Goal: Task Accomplishment & Management: Complete application form

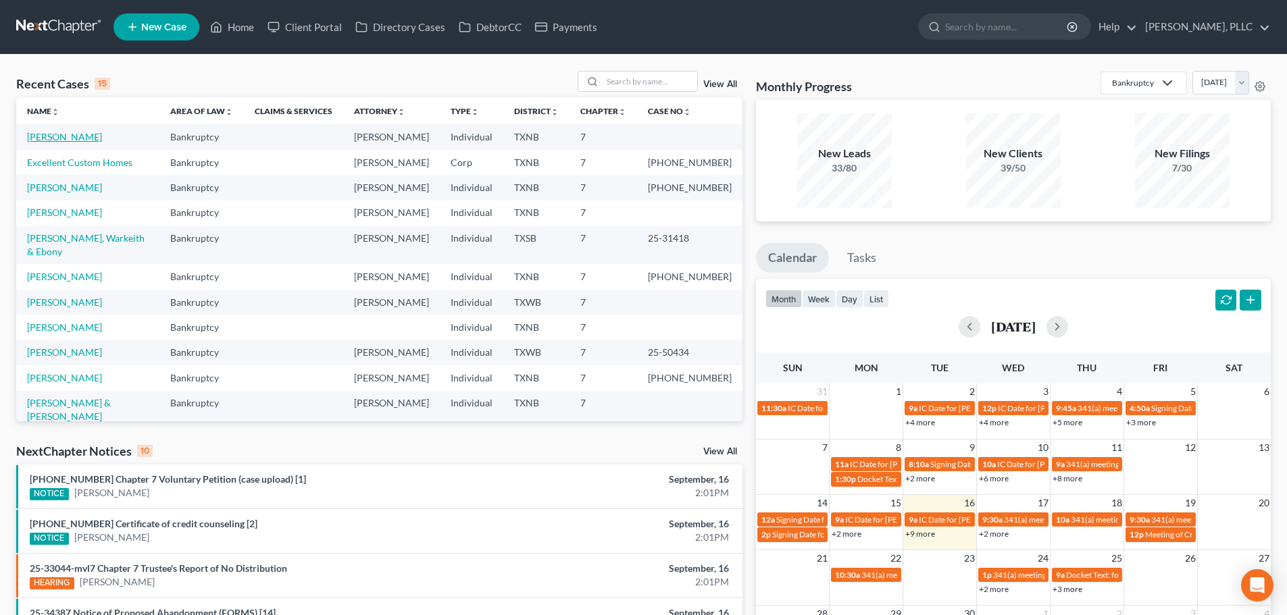
click at [70, 136] on link "[PERSON_NAME]" at bounding box center [64, 136] width 75 height 11
select select "4"
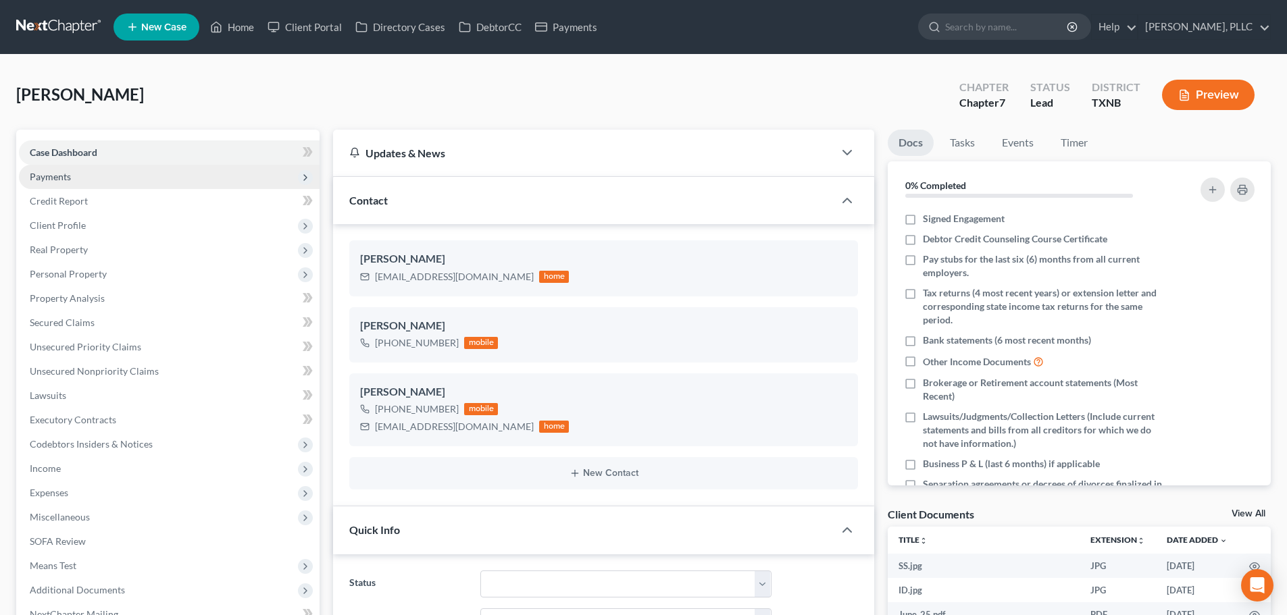
scroll to position [438, 0]
click at [60, 178] on span "Payments" at bounding box center [50, 176] width 41 height 11
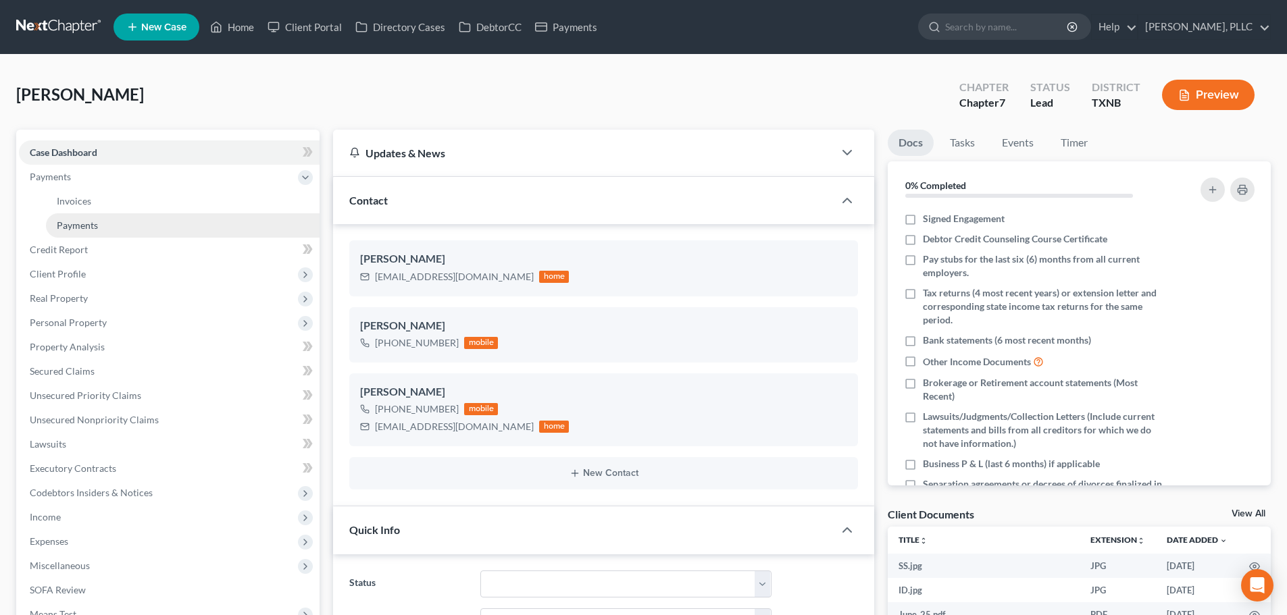
click at [72, 228] on span "Payments" at bounding box center [77, 224] width 41 height 11
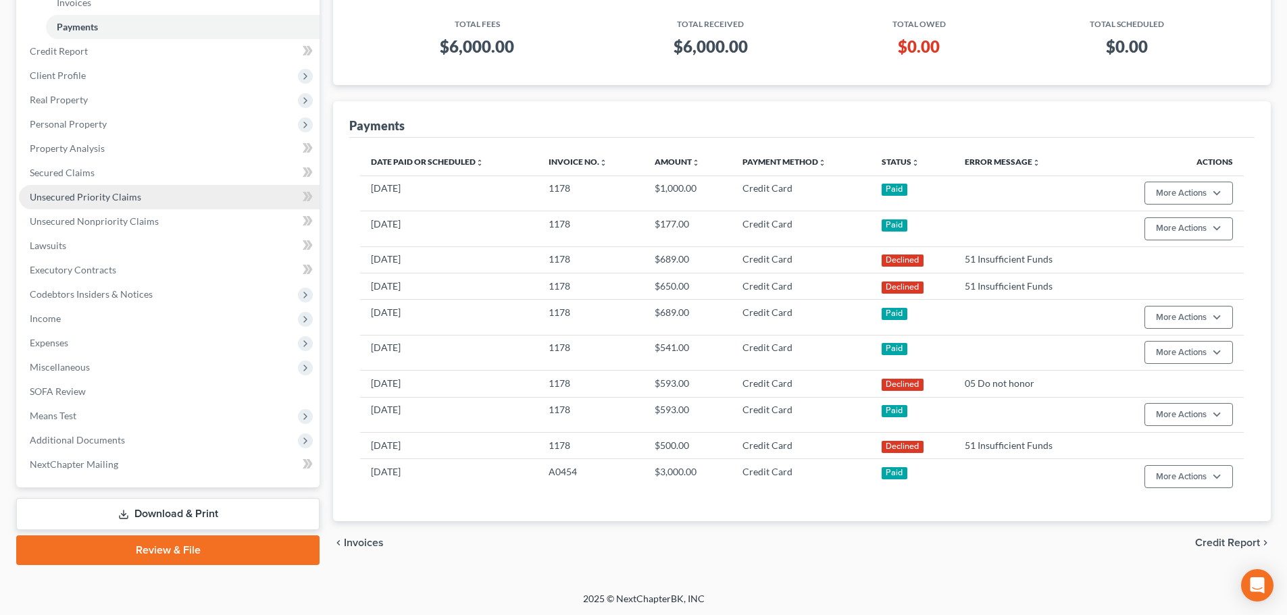
scroll to position [200, 0]
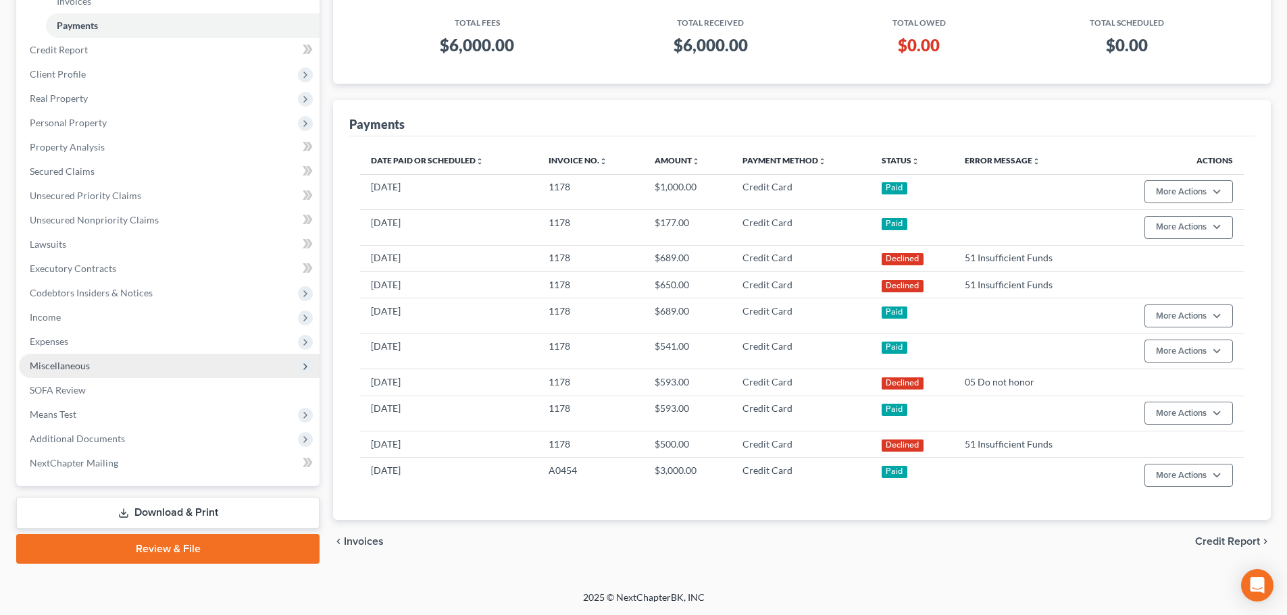
click at [66, 366] on span "Miscellaneous" at bounding box center [60, 365] width 60 height 11
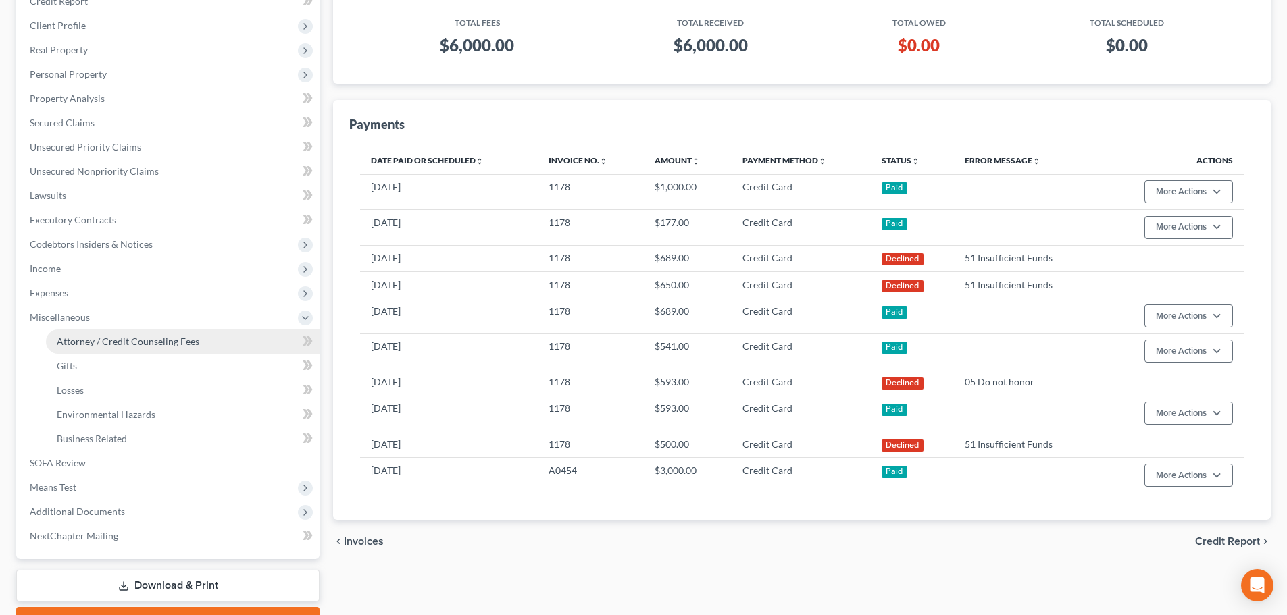
click at [84, 346] on span "Attorney / Credit Counseling Fees" at bounding box center [128, 341] width 142 height 11
select select "0"
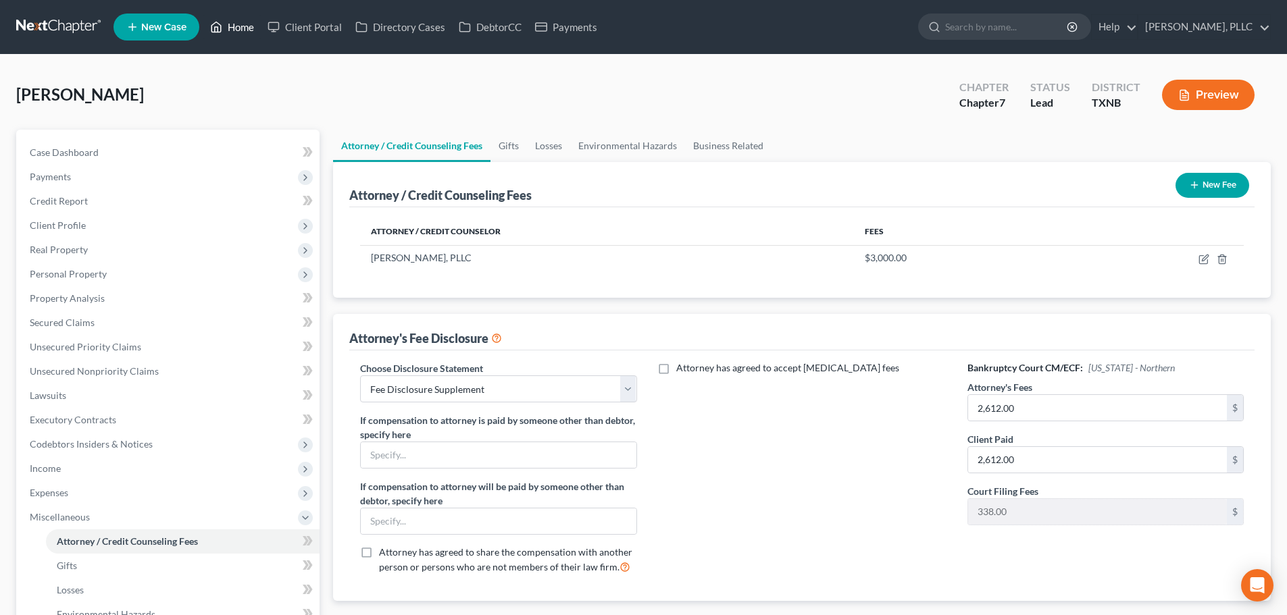
click at [242, 26] on link "Home" at bounding box center [231, 27] width 57 height 24
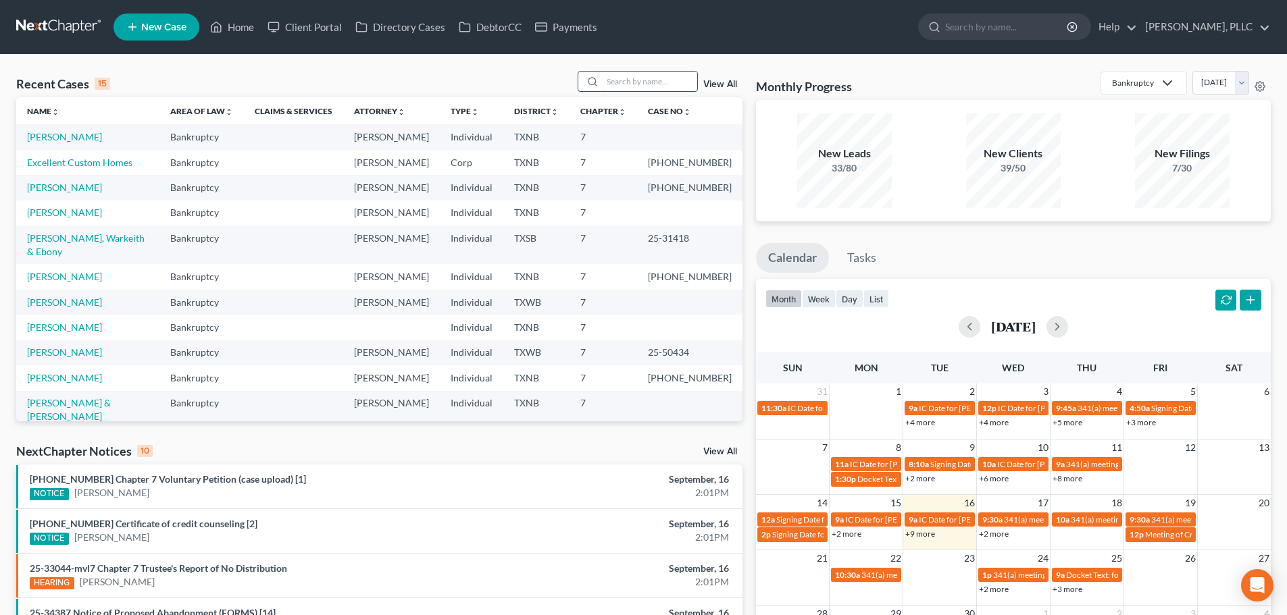
click at [608, 80] on input "search" at bounding box center [649, 82] width 95 height 20
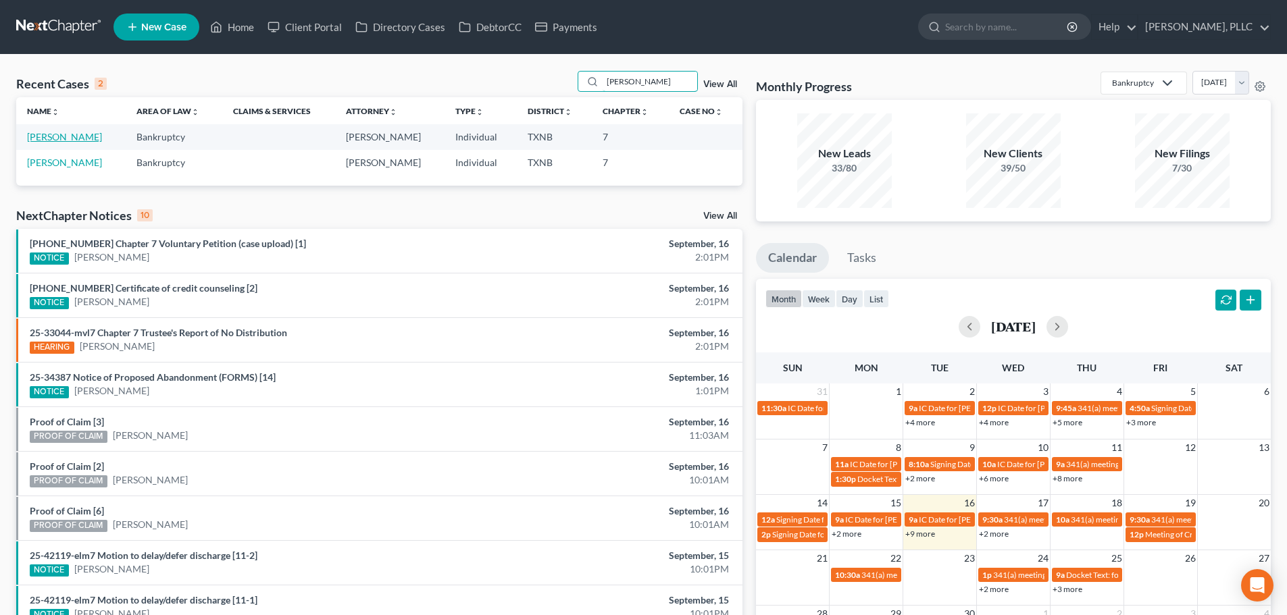
type input "[PERSON_NAME]"
click at [69, 138] on link "[PERSON_NAME]" at bounding box center [64, 136] width 75 height 11
select select "4"
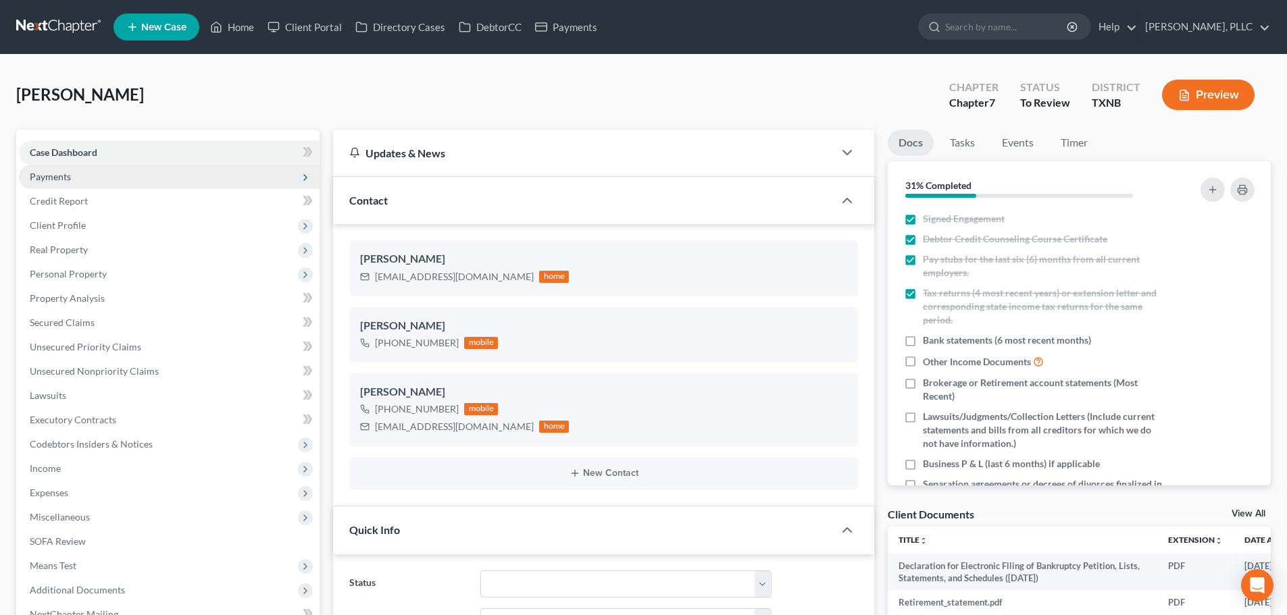
scroll to position [679, 0]
click at [51, 176] on span "Payments" at bounding box center [50, 176] width 41 height 11
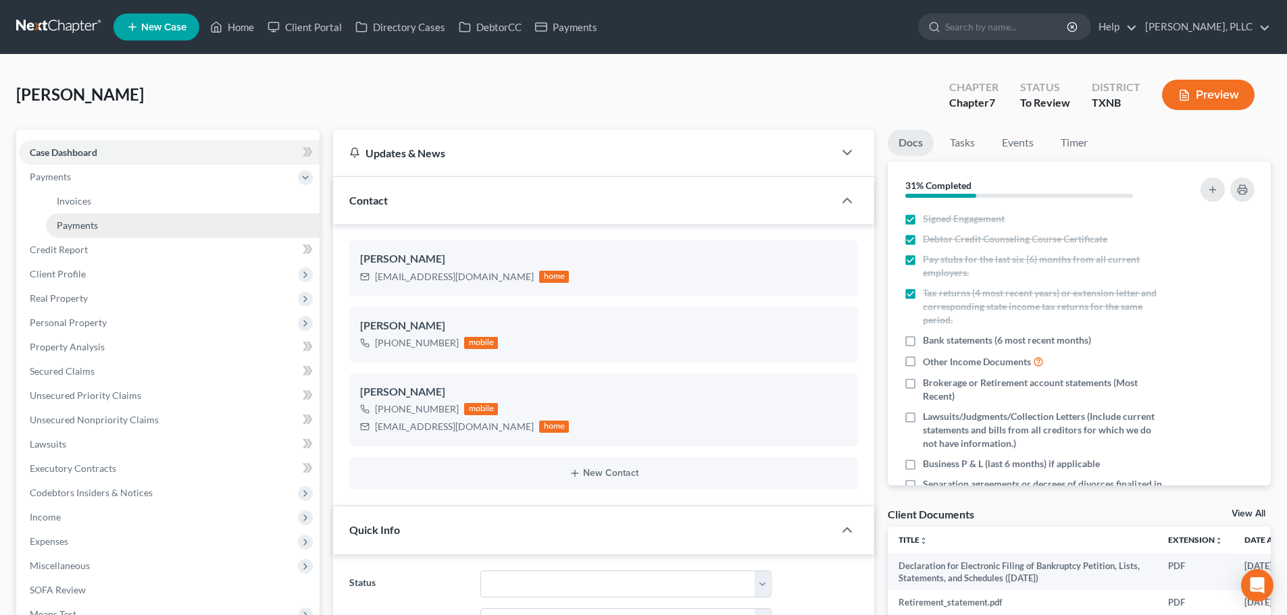
click at [69, 222] on span "Payments" at bounding box center [77, 224] width 41 height 11
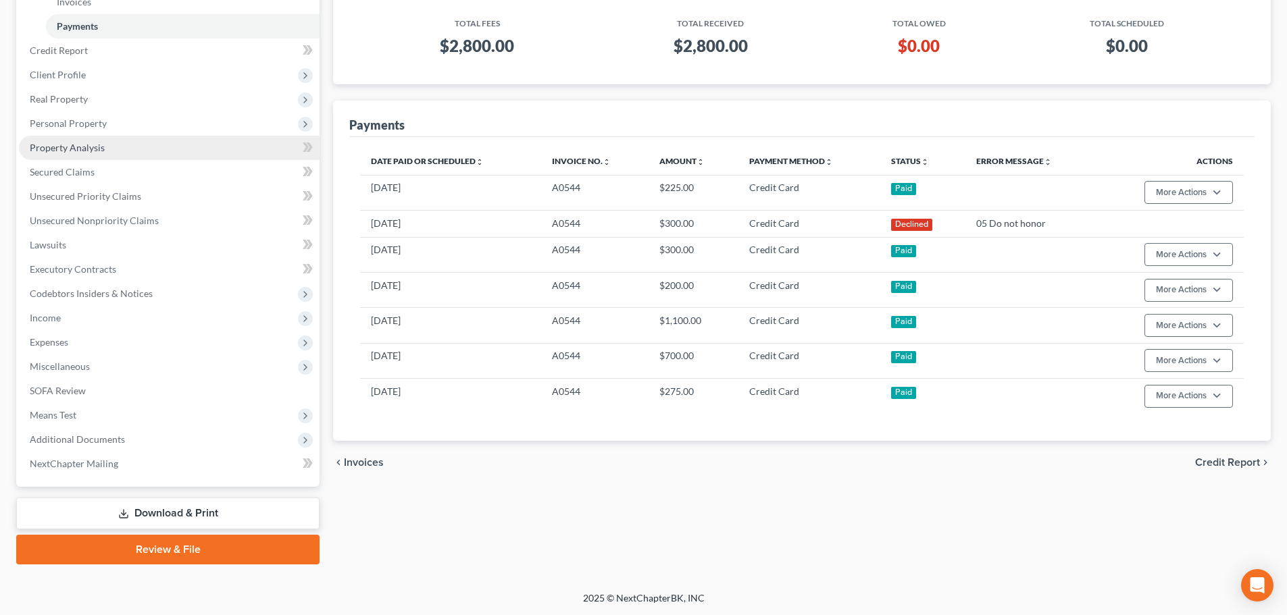
scroll to position [200, 0]
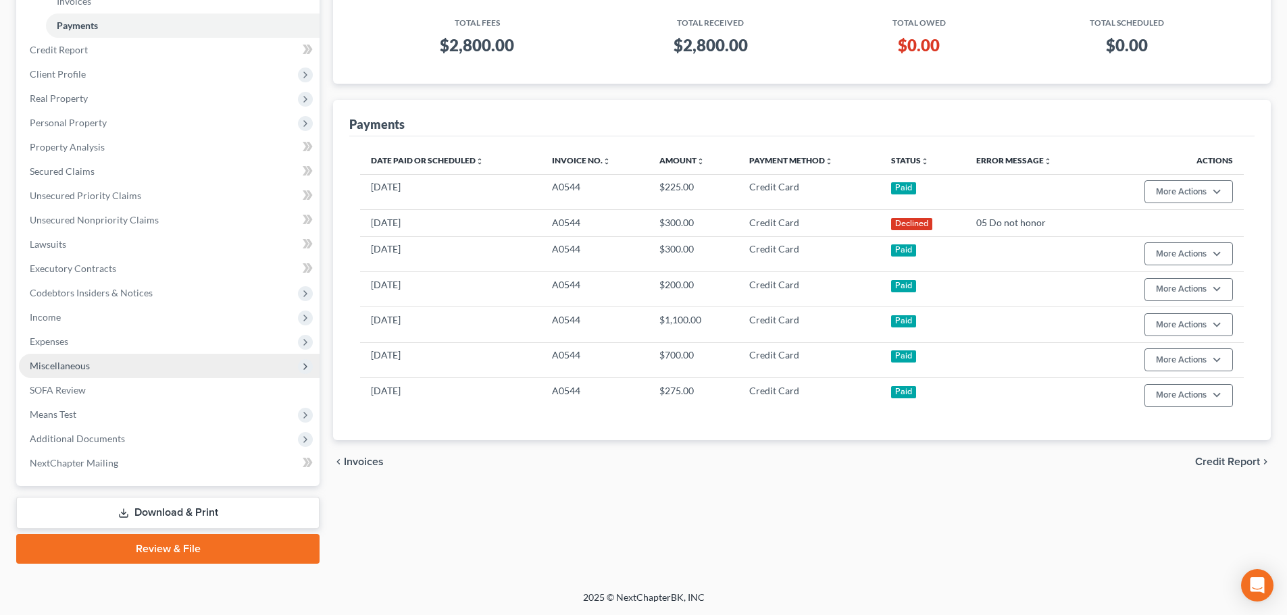
click at [86, 367] on span "Miscellaneous" at bounding box center [60, 365] width 60 height 11
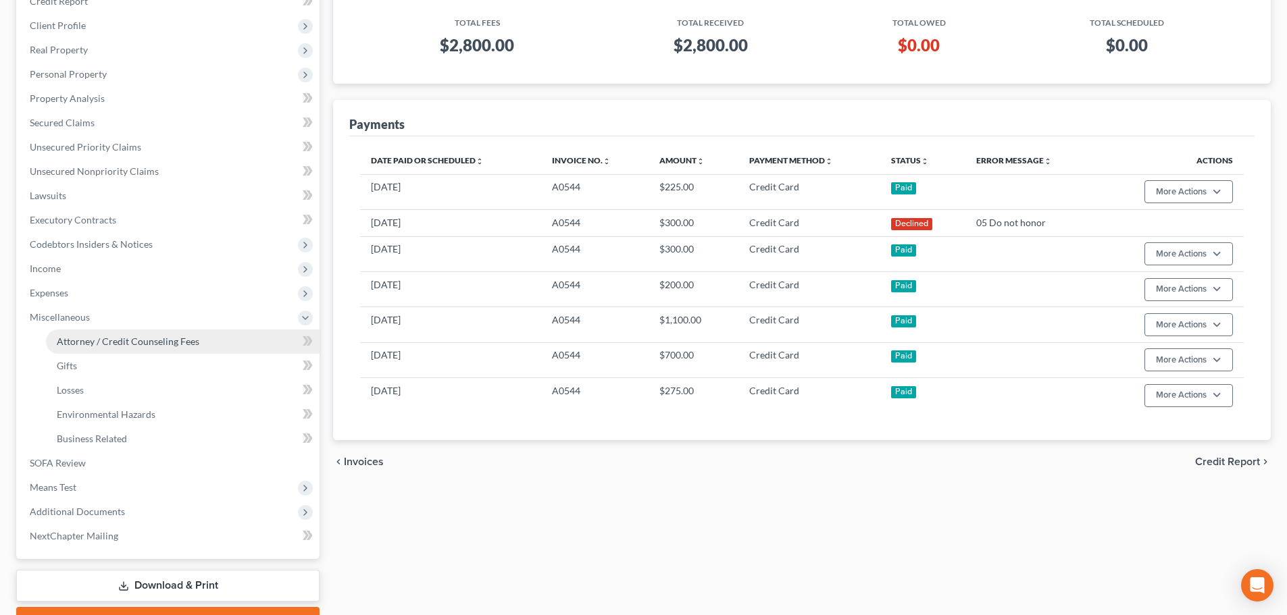
click at [104, 341] on span "Attorney / Credit Counseling Fees" at bounding box center [128, 341] width 142 height 11
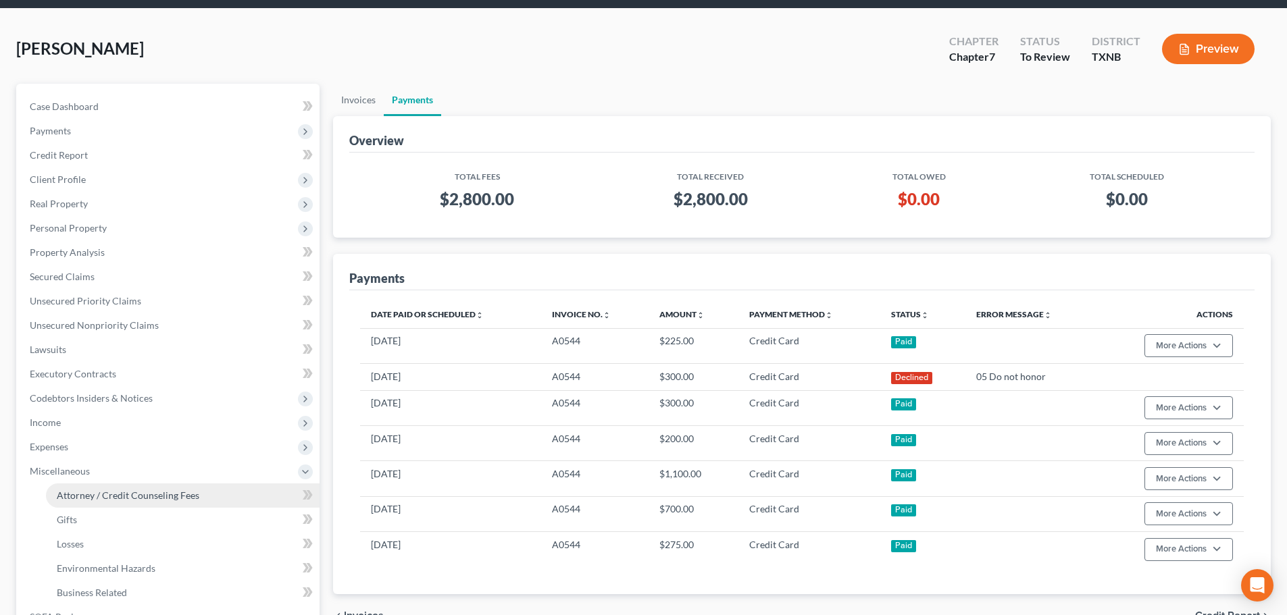
select select "0"
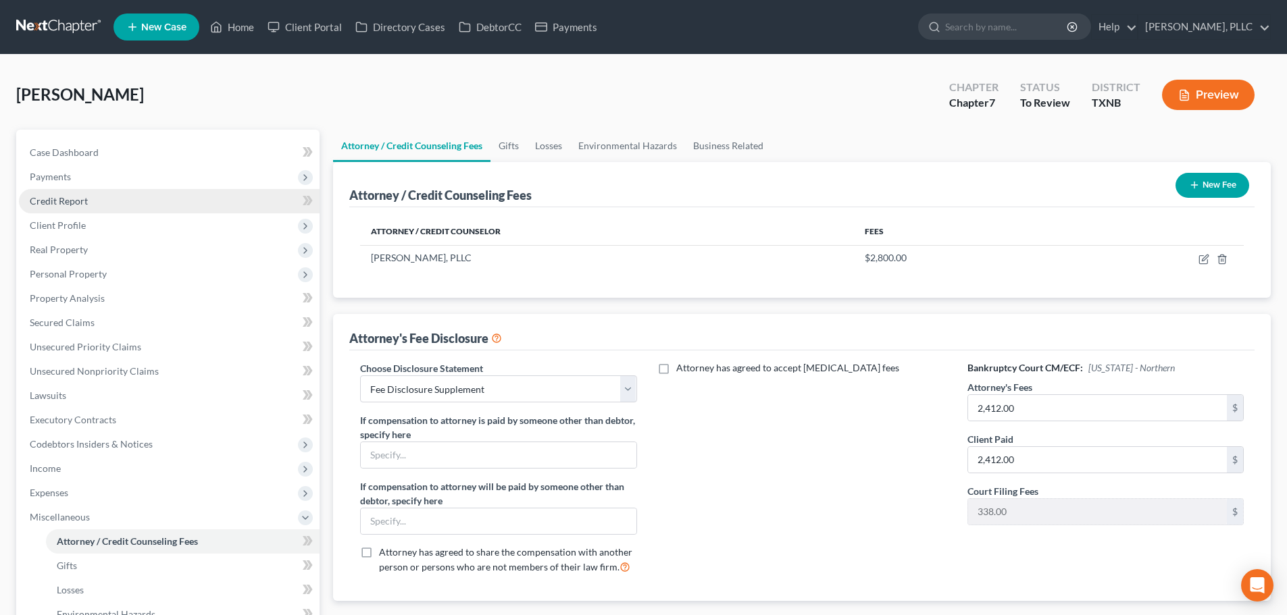
click at [75, 203] on span "Credit Report" at bounding box center [59, 200] width 58 height 11
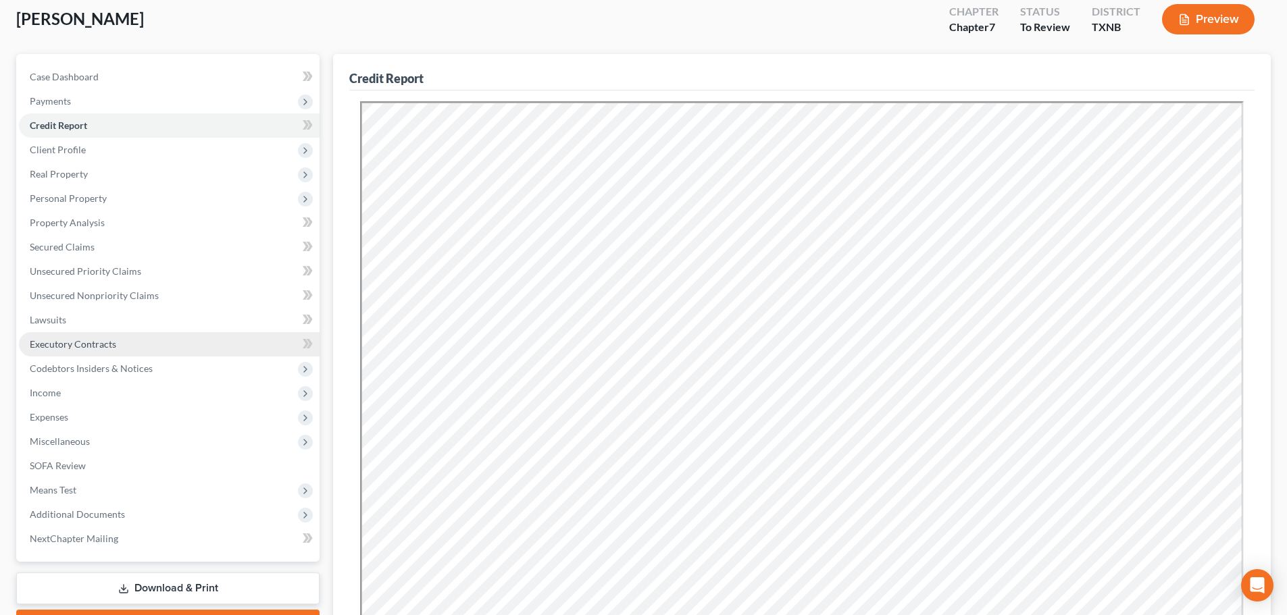
scroll to position [68, 0]
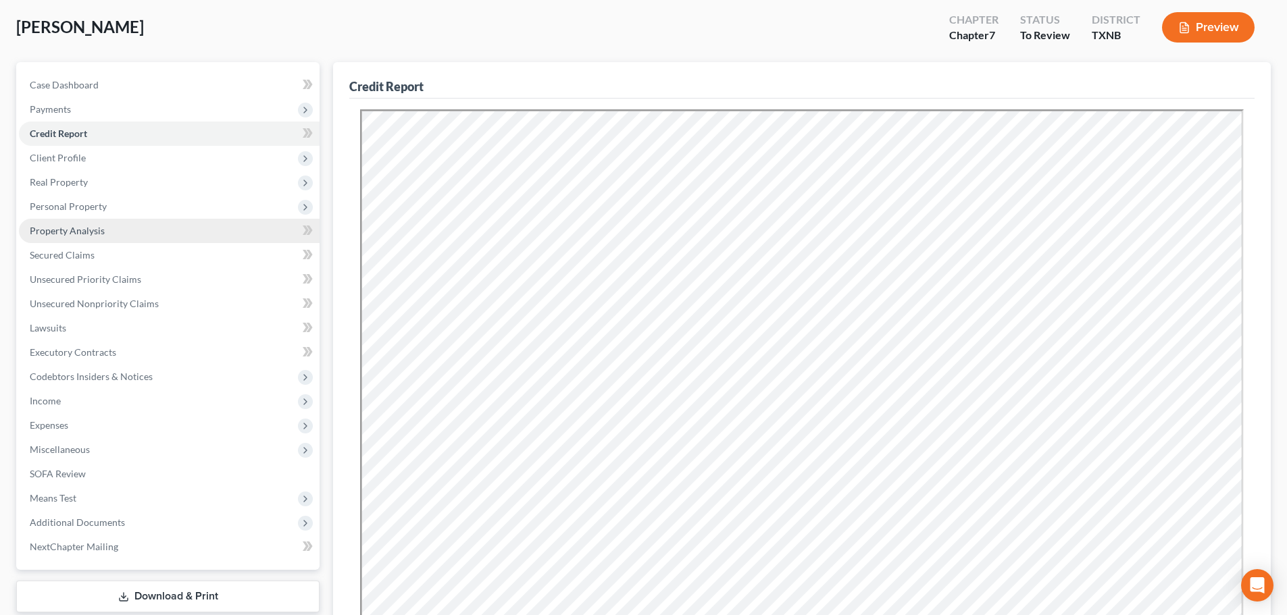
click at [86, 234] on span "Property Analysis" at bounding box center [67, 230] width 75 height 11
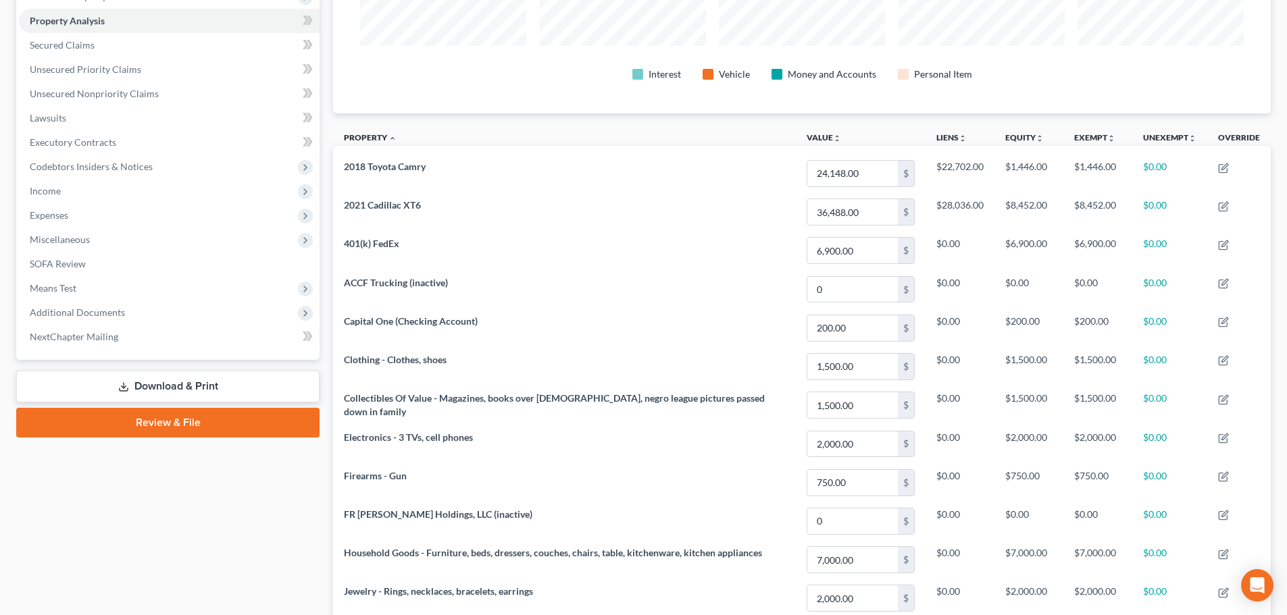
scroll to position [270, 0]
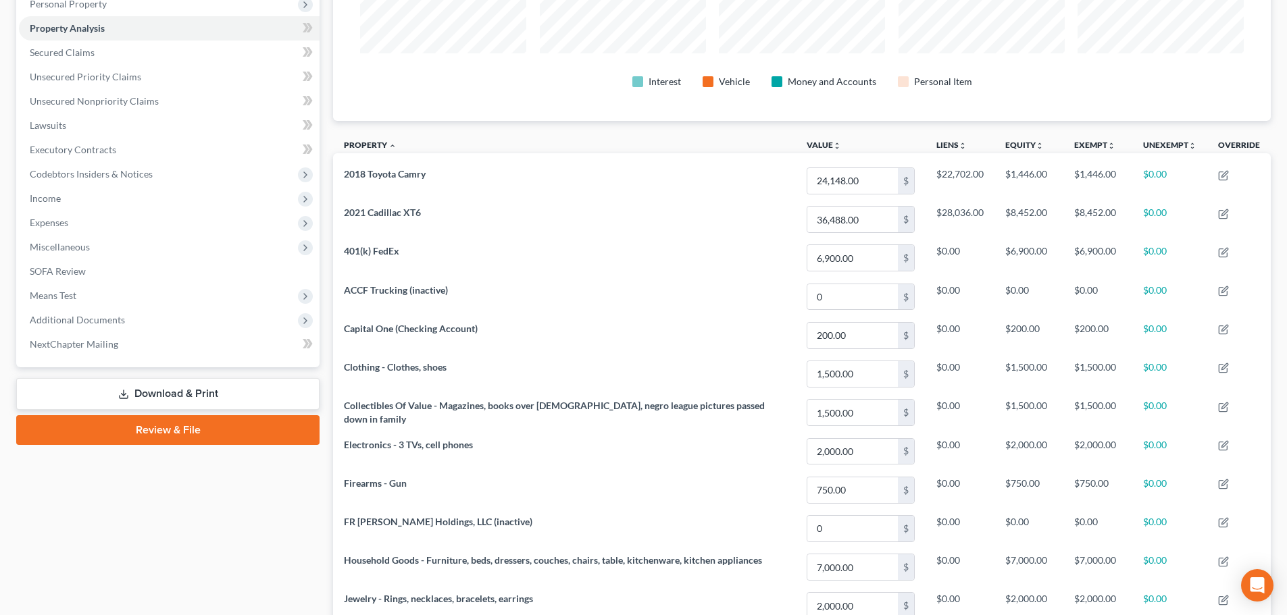
click at [176, 394] on link "Download & Print" at bounding box center [167, 394] width 303 height 32
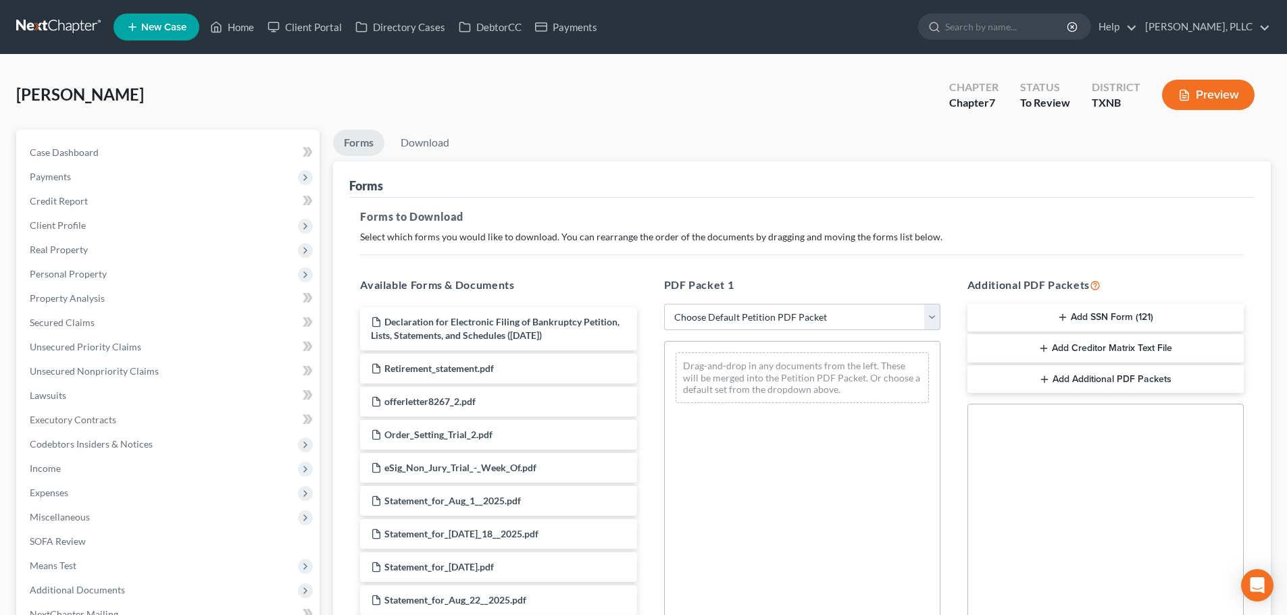
click at [1081, 320] on button "Add SSN Form (121)" at bounding box center [1105, 318] width 276 height 28
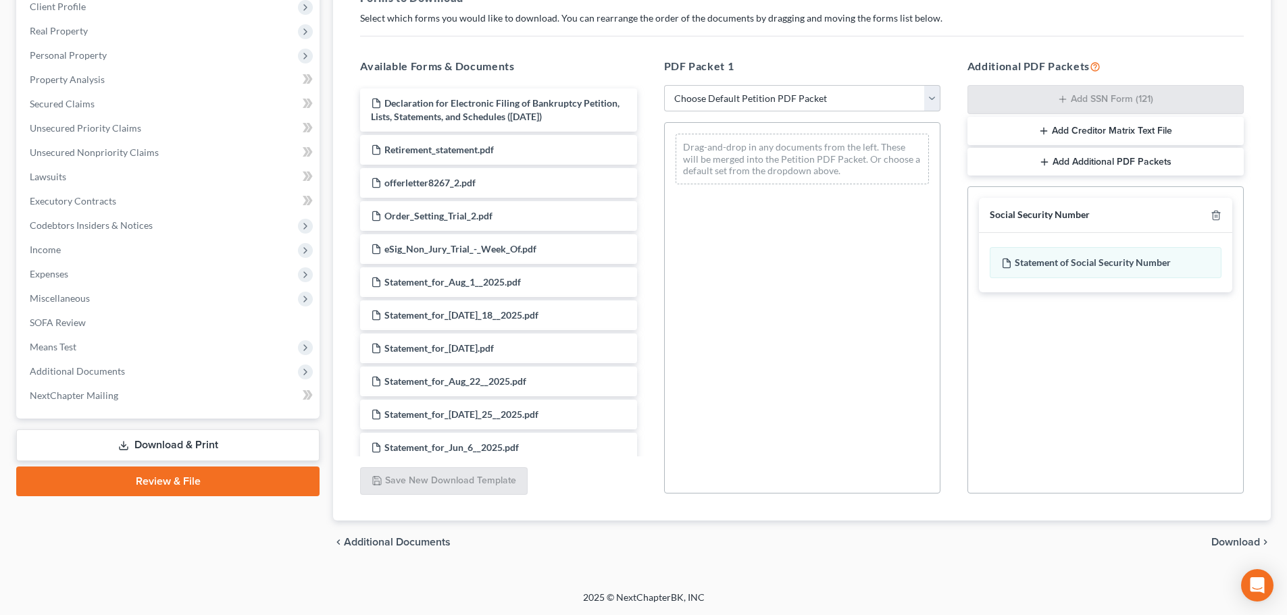
click at [1240, 543] on span "Download" at bounding box center [1235, 542] width 49 height 11
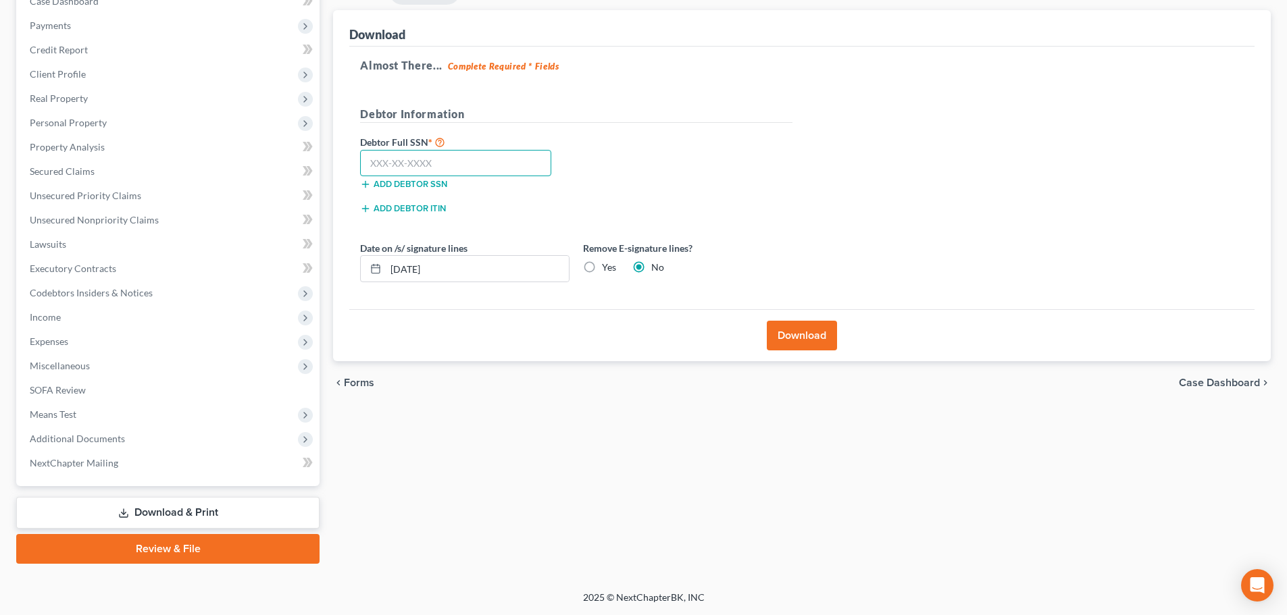
click at [518, 170] on input "text" at bounding box center [455, 163] width 191 height 27
type input "430-65-0990"
click at [806, 332] on button "Download" at bounding box center [802, 336] width 70 height 30
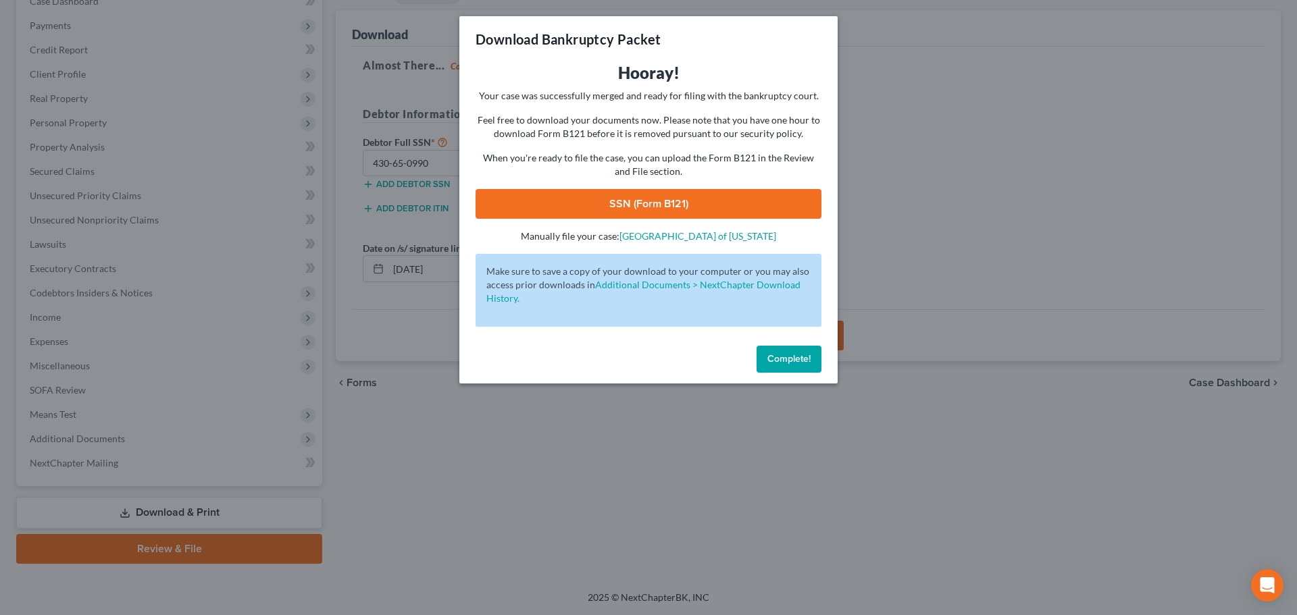
click at [700, 199] on link "SSN (Form B121)" at bounding box center [648, 204] width 346 height 30
click at [773, 361] on span "Complete!" at bounding box center [788, 358] width 43 height 11
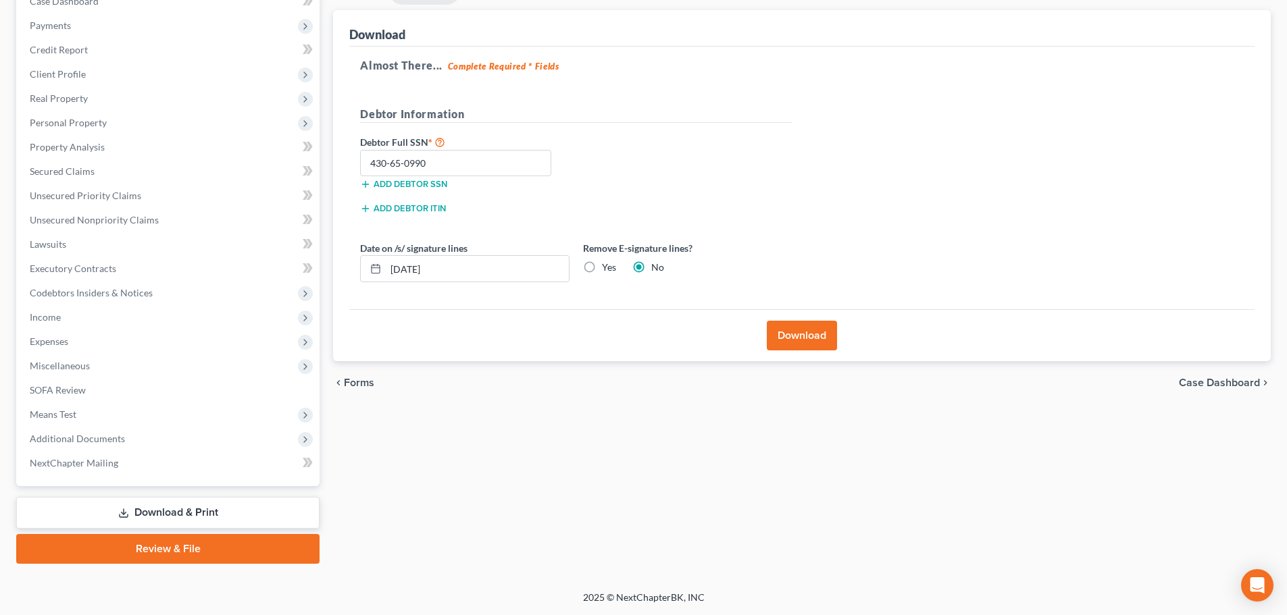
click at [611, 491] on div "Forms Download Forms Forms to Download Select which forms you would like to dow…" at bounding box center [801, 271] width 951 height 586
click at [80, 435] on span "Additional Documents" at bounding box center [77, 438] width 95 height 11
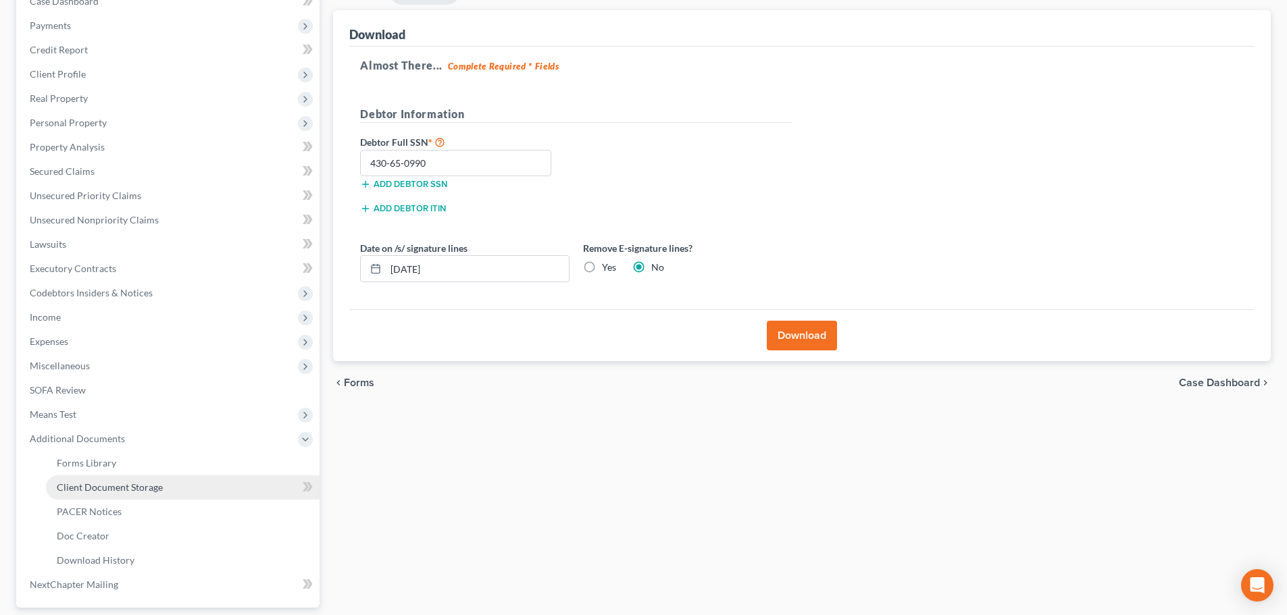
click at [99, 488] on span "Client Document Storage" at bounding box center [110, 487] width 106 height 11
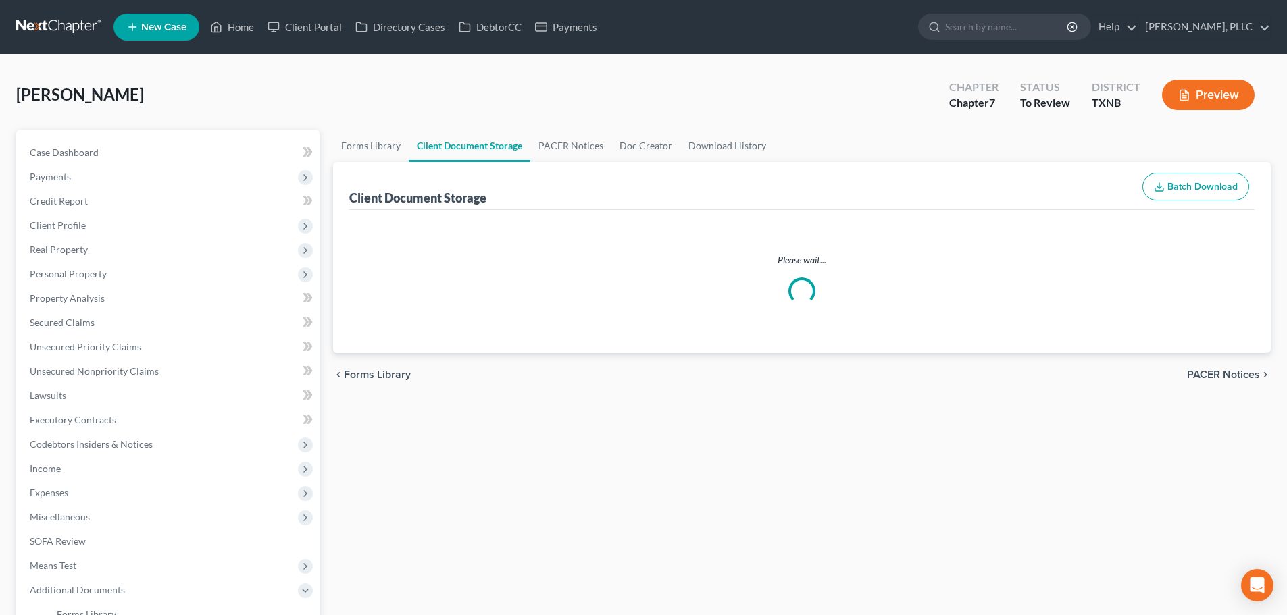
select select "6"
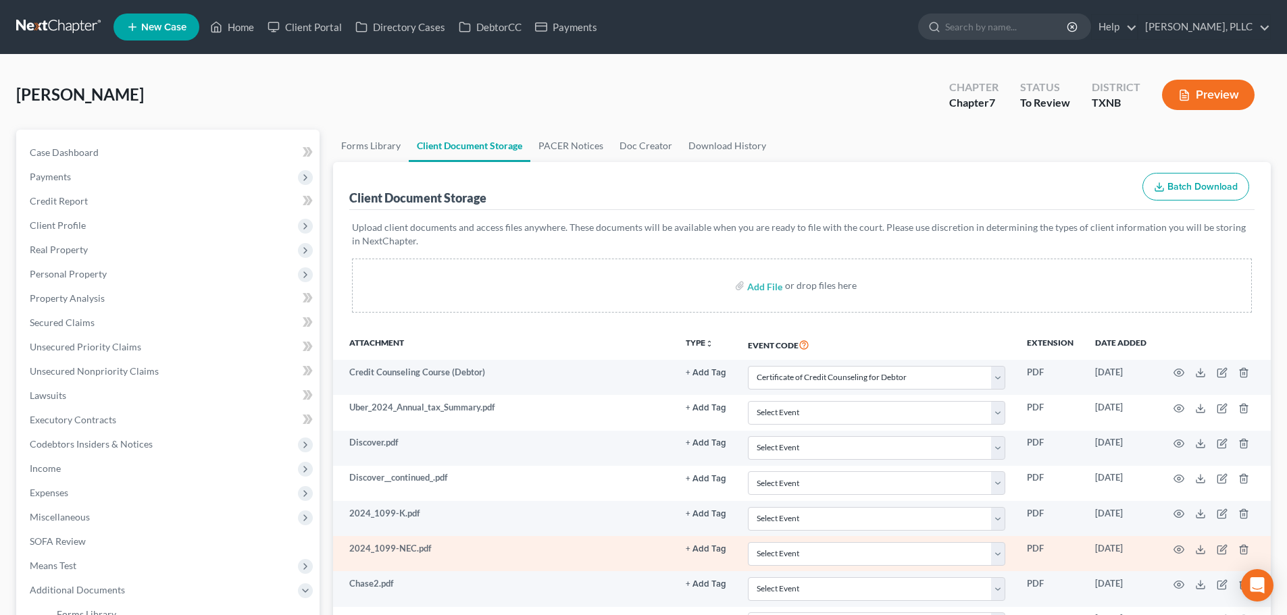
select select "6"
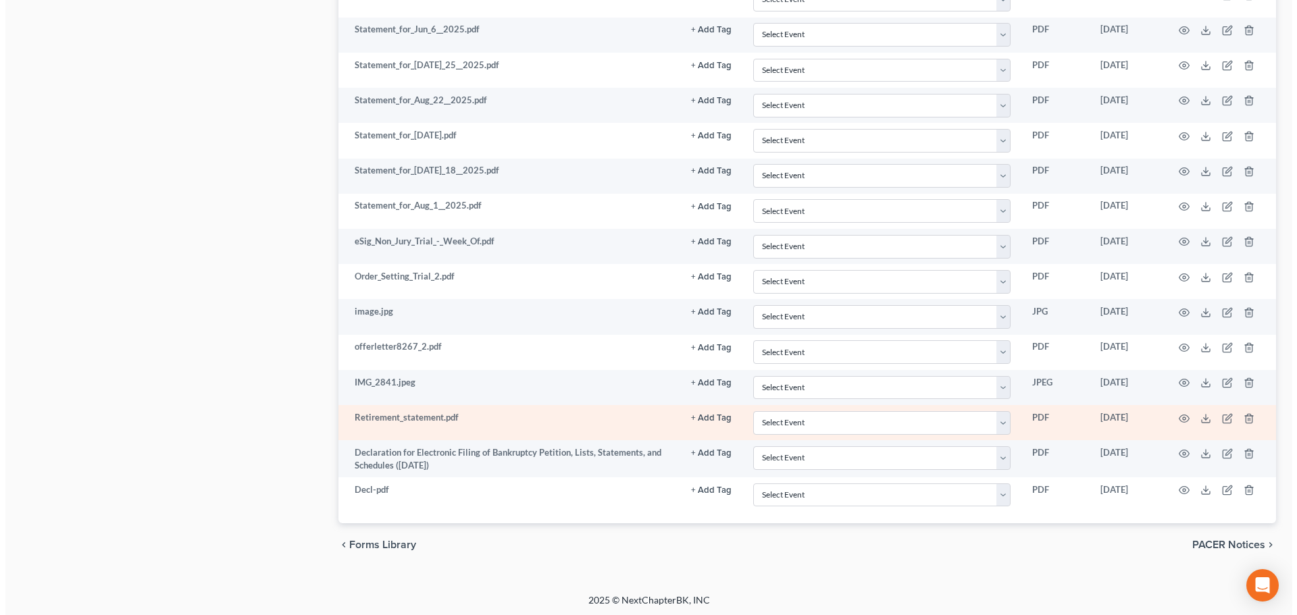
scroll to position [982, 0]
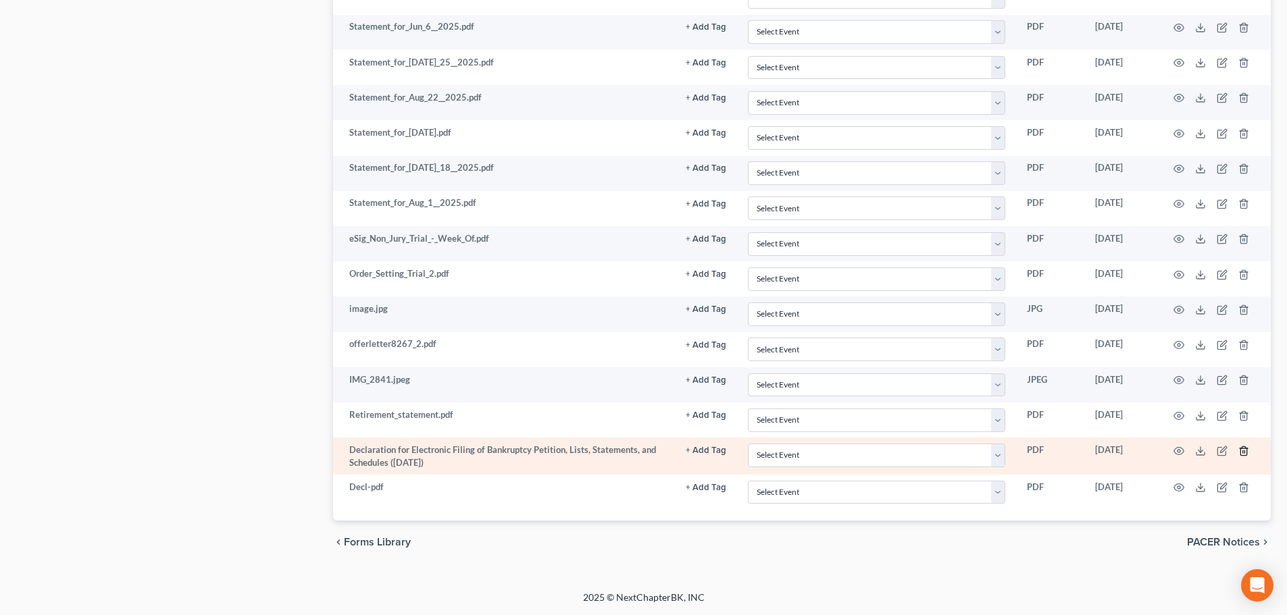
click at [1243, 453] on line "button" at bounding box center [1243, 451] width 0 height 3
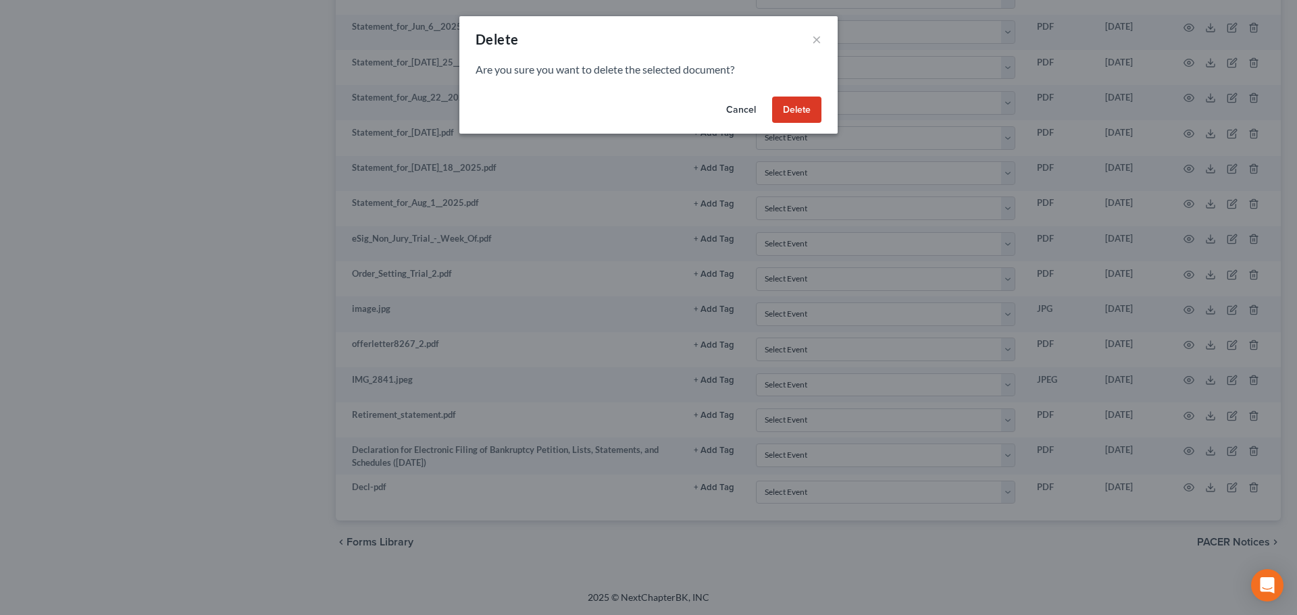
click at [792, 109] on button "Delete" at bounding box center [796, 110] width 49 height 27
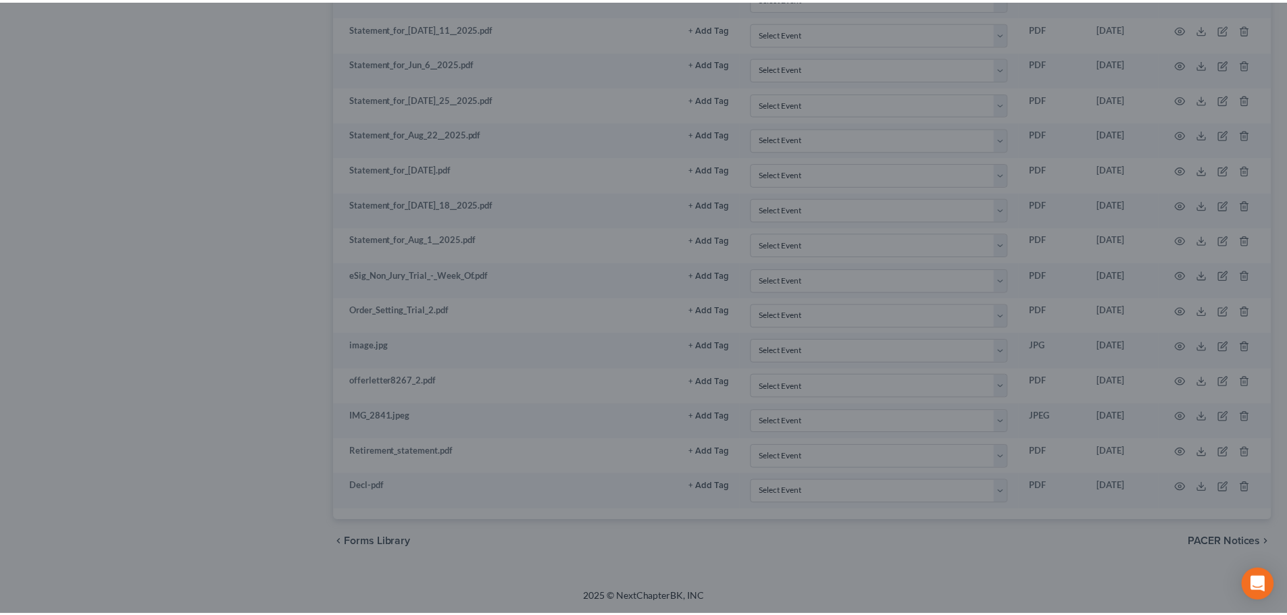
scroll to position [945, 0]
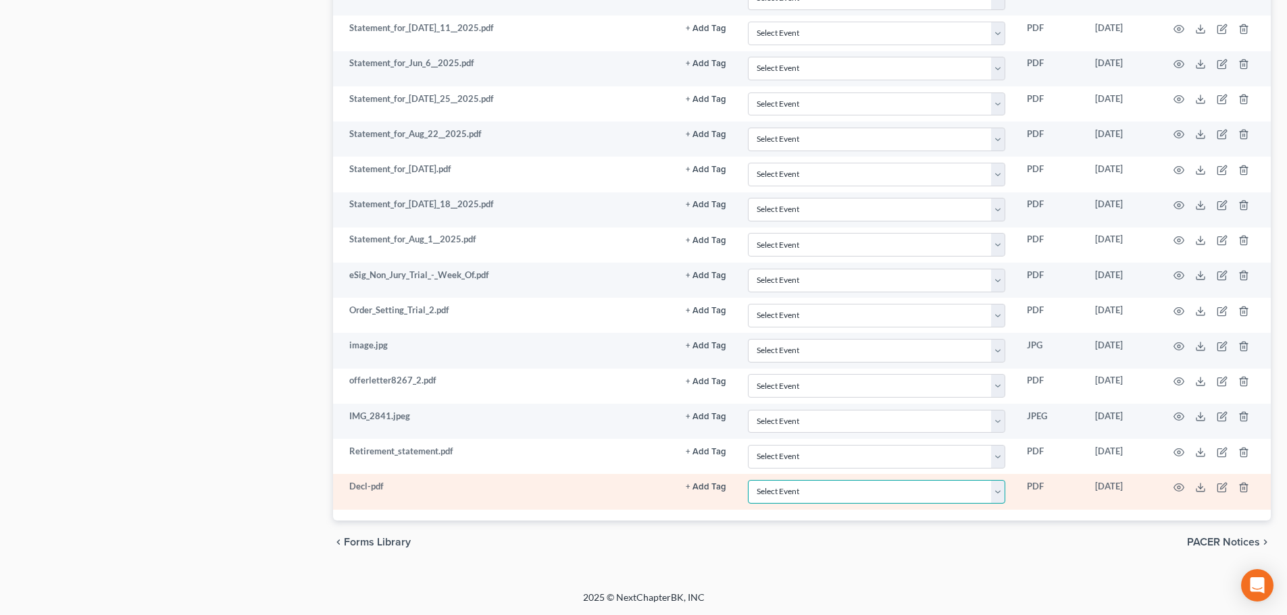
click at [902, 492] on select "Select Event 20 Largest unsecured creditors Amended petition Attachment to Volu…" at bounding box center [876, 492] width 257 height 24
select select "19"
click at [748, 480] on select "Select Event 20 Largest unsecured creditors Amended petition Attachment to Volu…" at bounding box center [876, 492] width 257 height 24
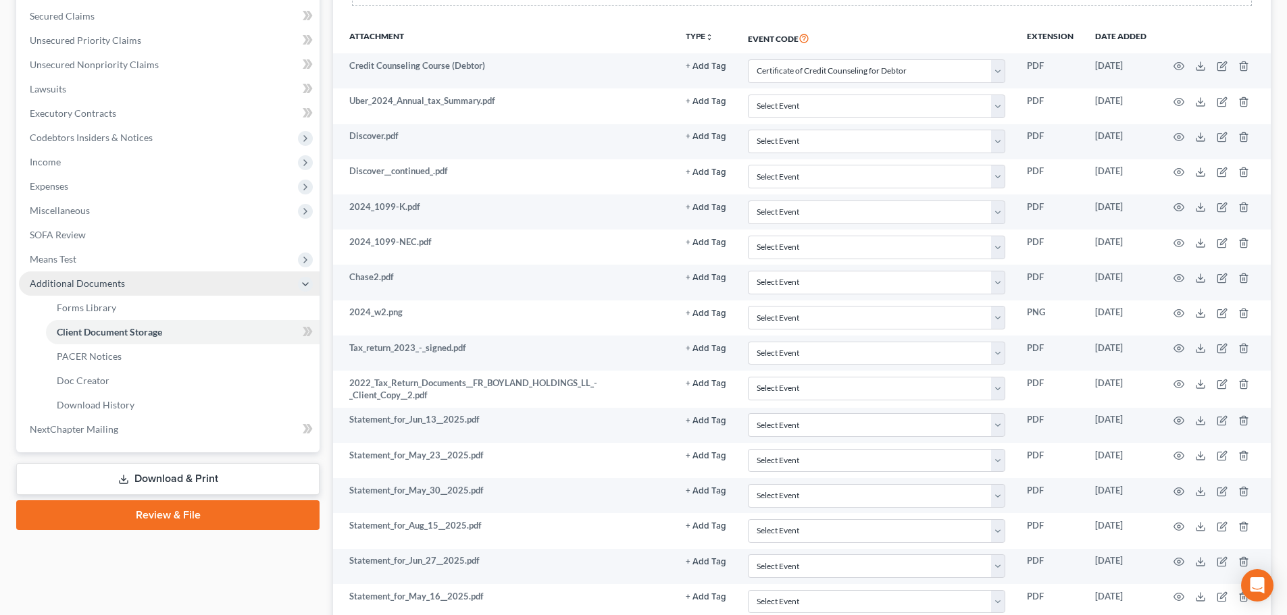
scroll to position [338, 0]
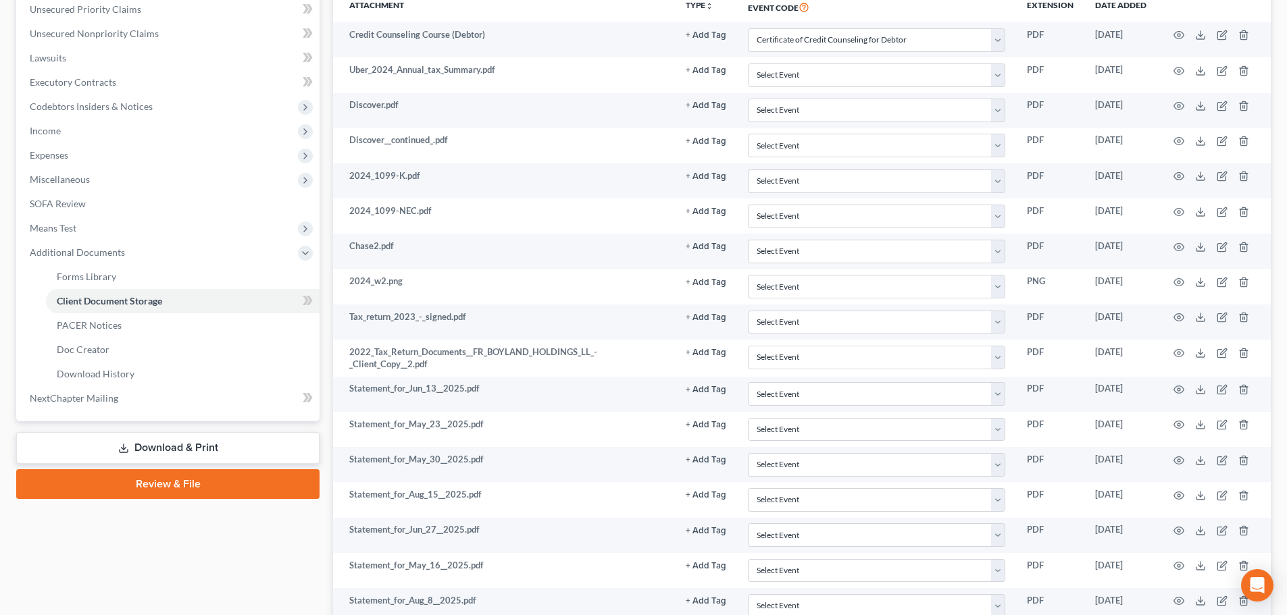
click at [214, 490] on link "Review & File" at bounding box center [167, 484] width 303 height 30
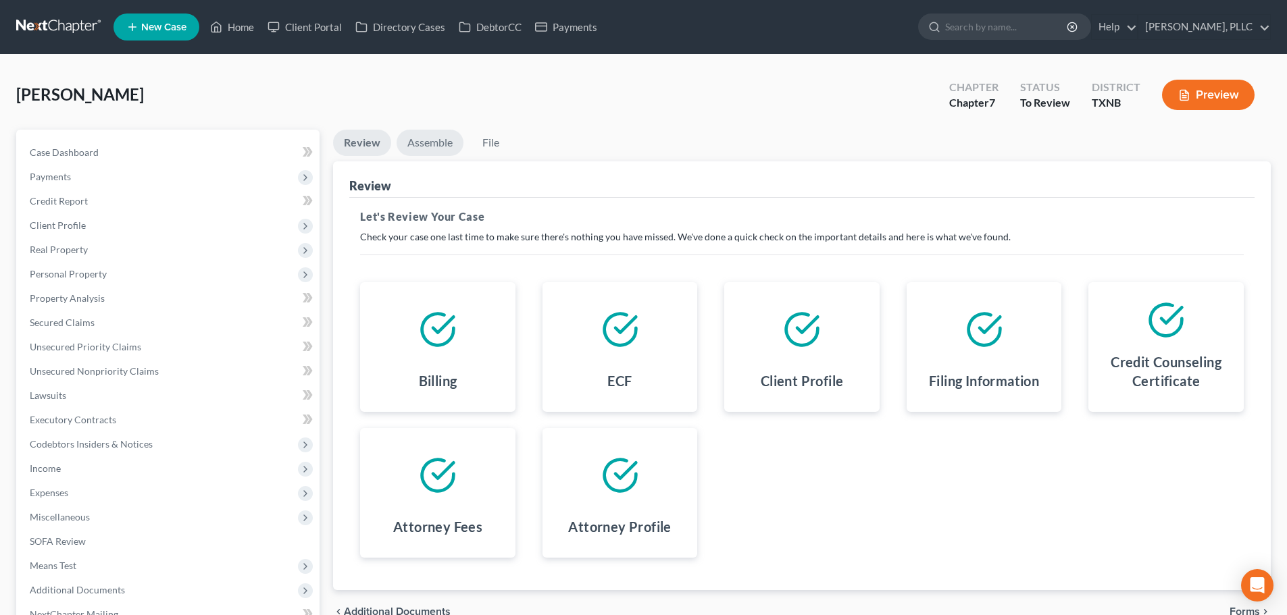
click at [440, 141] on link "Assemble" at bounding box center [429, 143] width 67 height 26
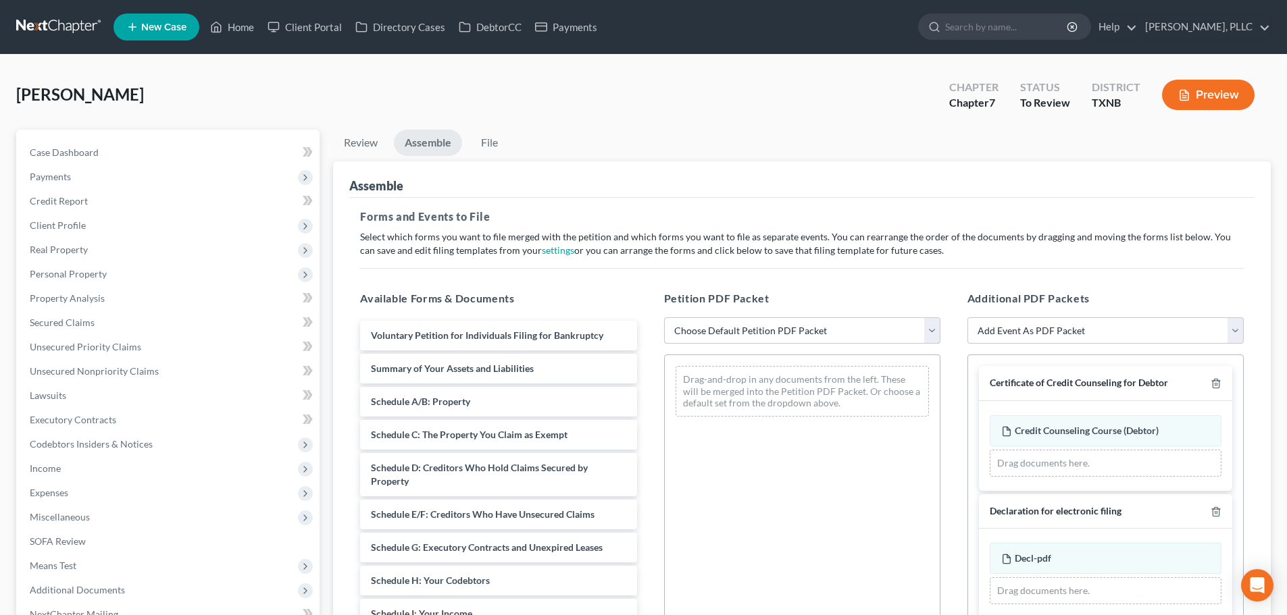
click at [715, 327] on select "Choose Default Petition PDF Packet Complete Bankruptcy Petition (all forms and …" at bounding box center [802, 330] width 276 height 27
select select "0"
click at [664, 317] on select "Choose Default Petition PDF Packet Complete Bankruptcy Petition (all forms and …" at bounding box center [802, 330] width 276 height 27
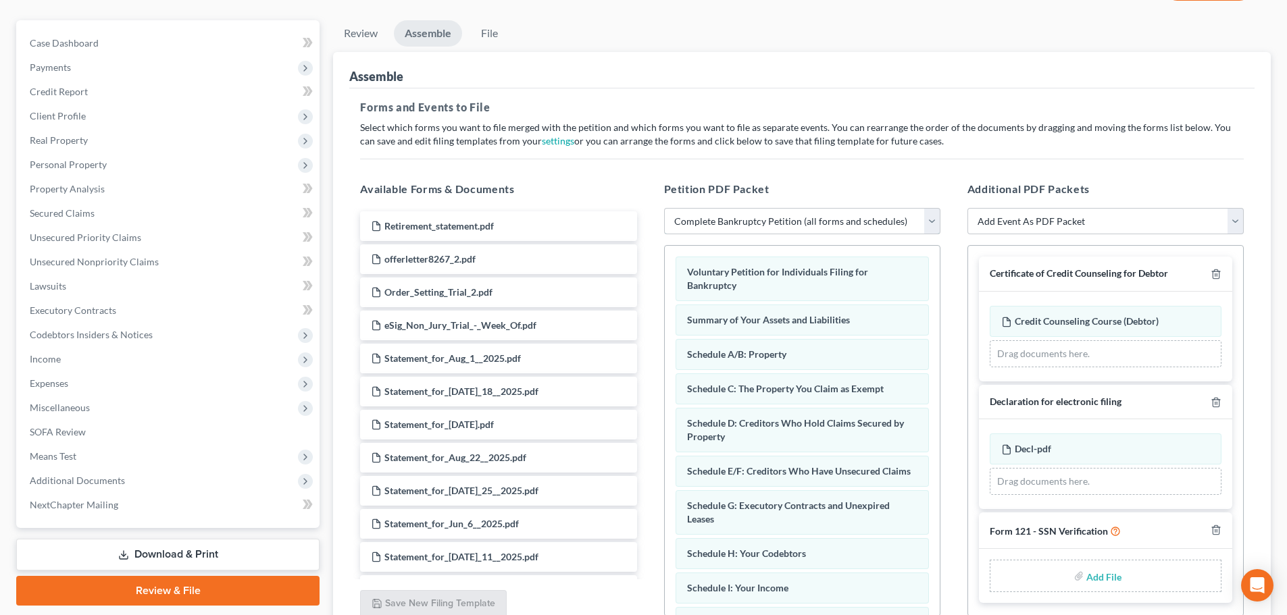
scroll to position [232, 0]
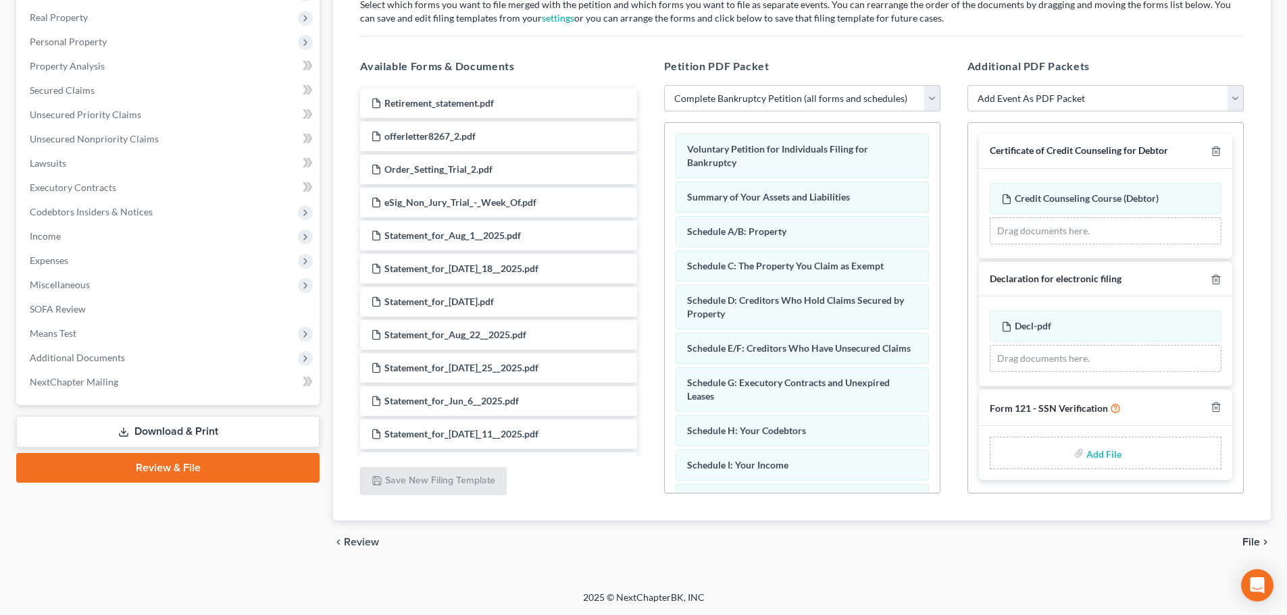
click at [1092, 451] on input "file" at bounding box center [1102, 453] width 32 height 24
type input "C:\fakepath\SSN VER.pdf"
click at [1248, 542] on span "File" at bounding box center [1251, 542] width 18 height 11
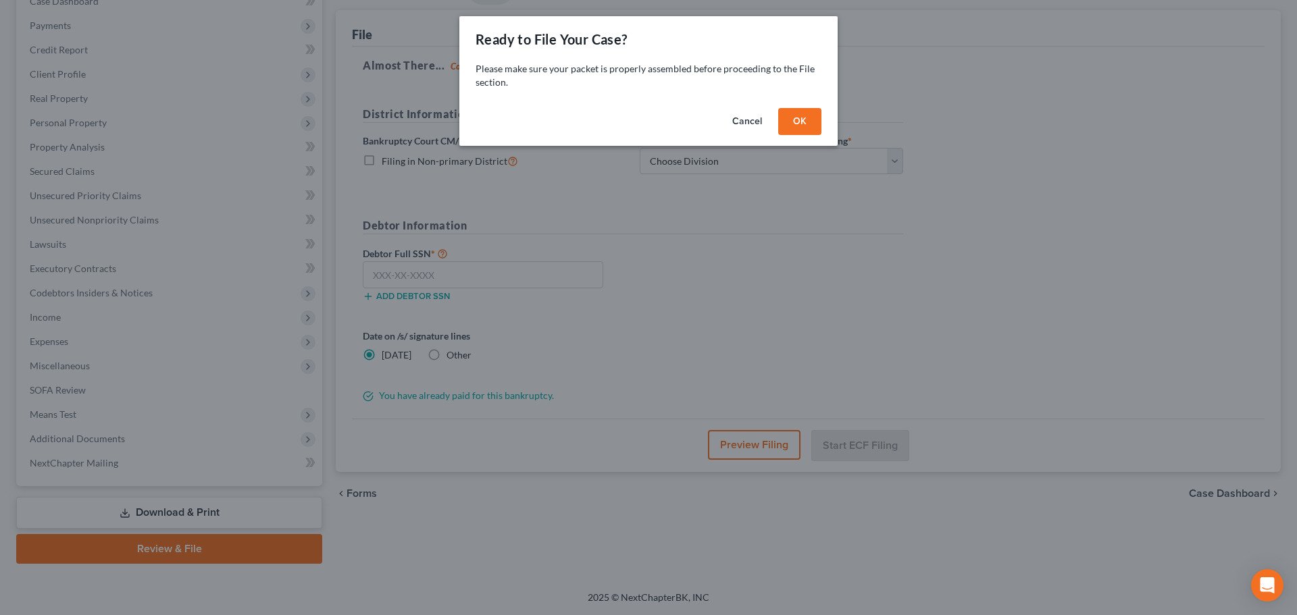
click at [803, 126] on button "OK" at bounding box center [799, 121] width 43 height 27
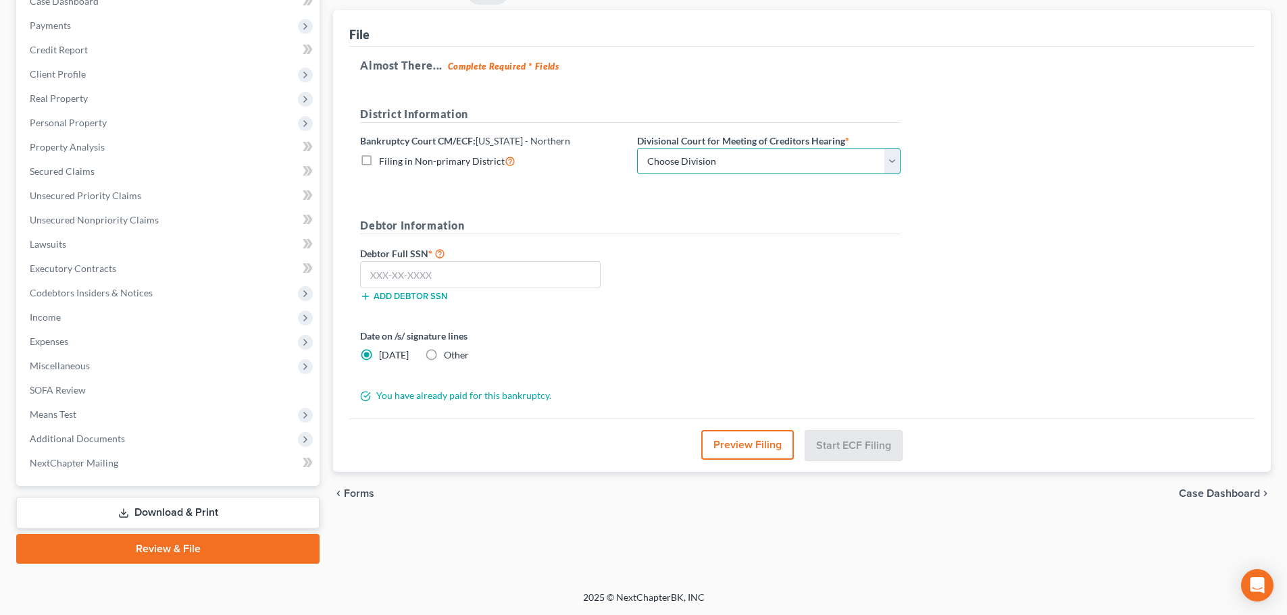
click at [762, 163] on select "Choose Division [PERSON_NAME] [GEOGRAPHIC_DATA] [GEOGRAPHIC_DATA] [GEOGRAPHIC_D…" at bounding box center [768, 161] width 263 height 27
select select "3"
click at [637, 148] on select "Choose Division [PERSON_NAME] [GEOGRAPHIC_DATA] [GEOGRAPHIC_DATA] [GEOGRAPHIC_D…" at bounding box center [768, 161] width 263 height 27
click at [561, 284] on input "text" at bounding box center [480, 274] width 240 height 27
type input "430-65-0990"
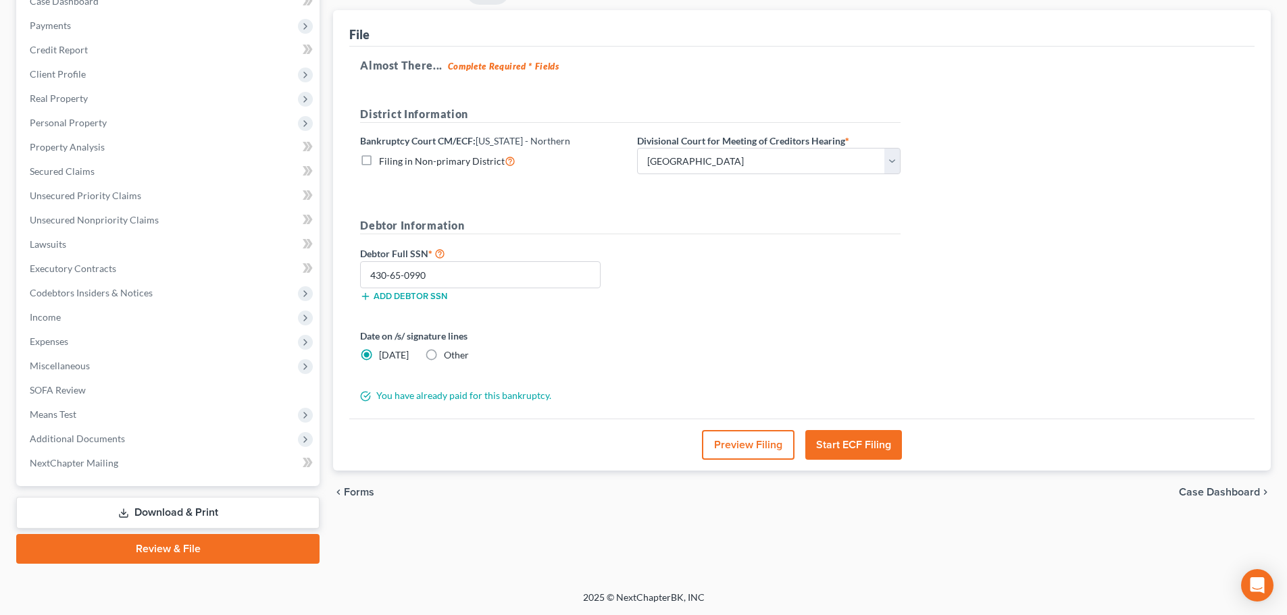
click at [862, 450] on button "Start ECF Filing" at bounding box center [853, 445] width 97 height 30
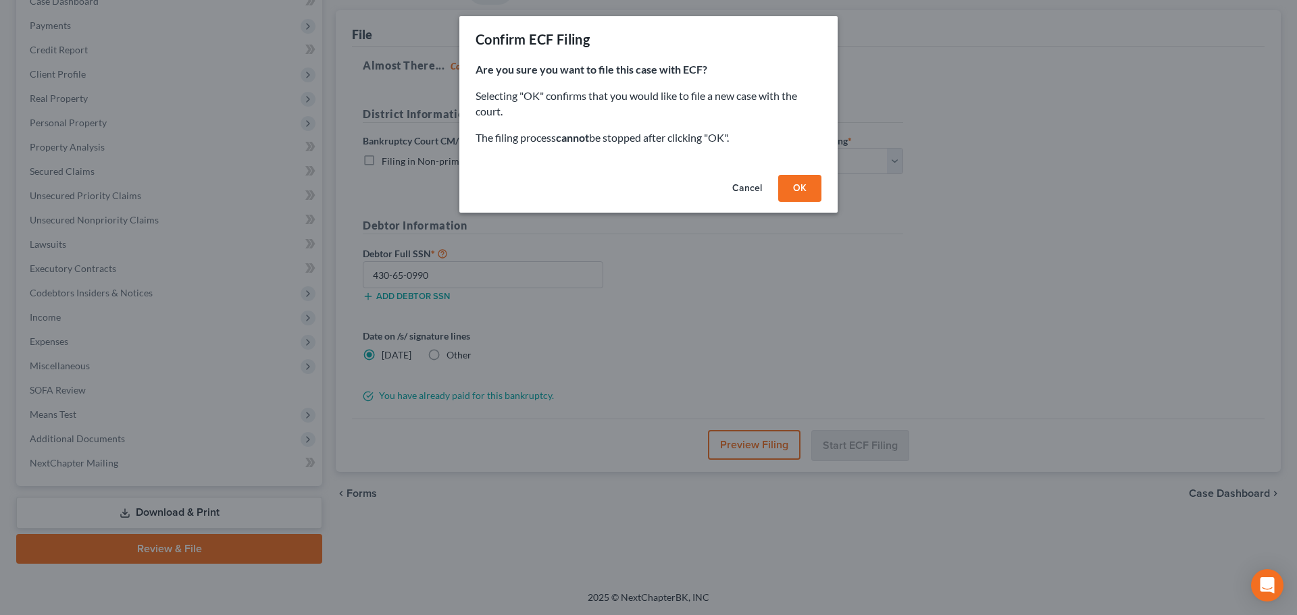
click at [804, 196] on button "OK" at bounding box center [799, 188] width 43 height 27
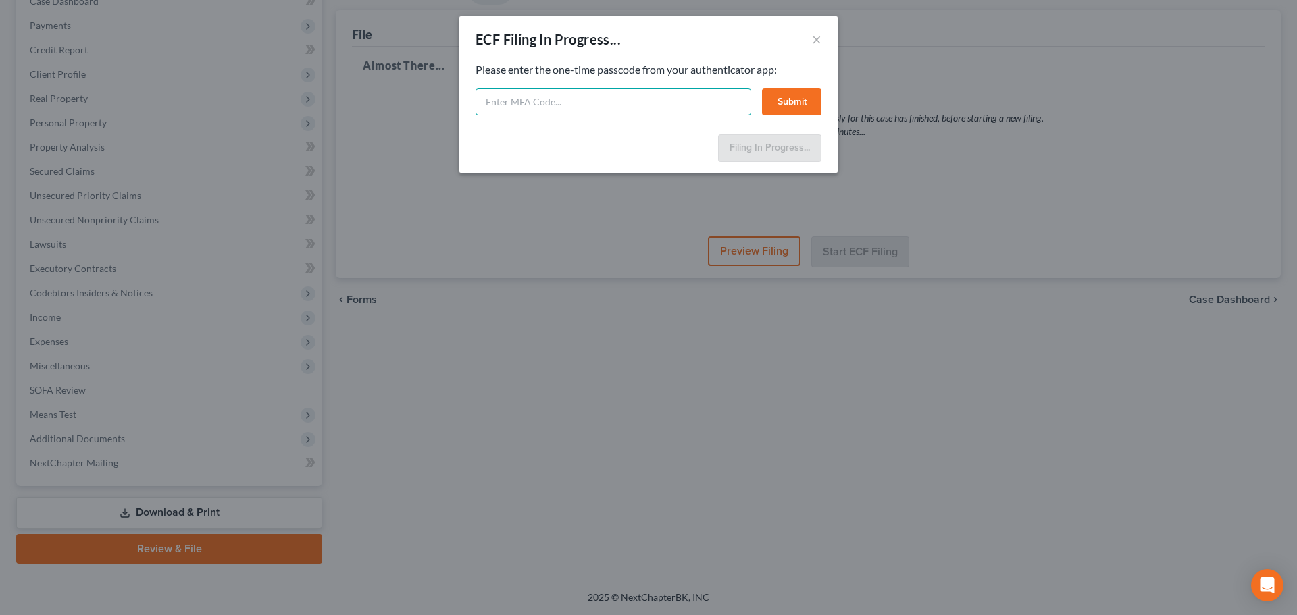
click at [529, 108] on input "text" at bounding box center [613, 101] width 276 height 27
paste input "711067"
type input "711067"
click at [791, 106] on button "Submit" at bounding box center [791, 101] width 59 height 27
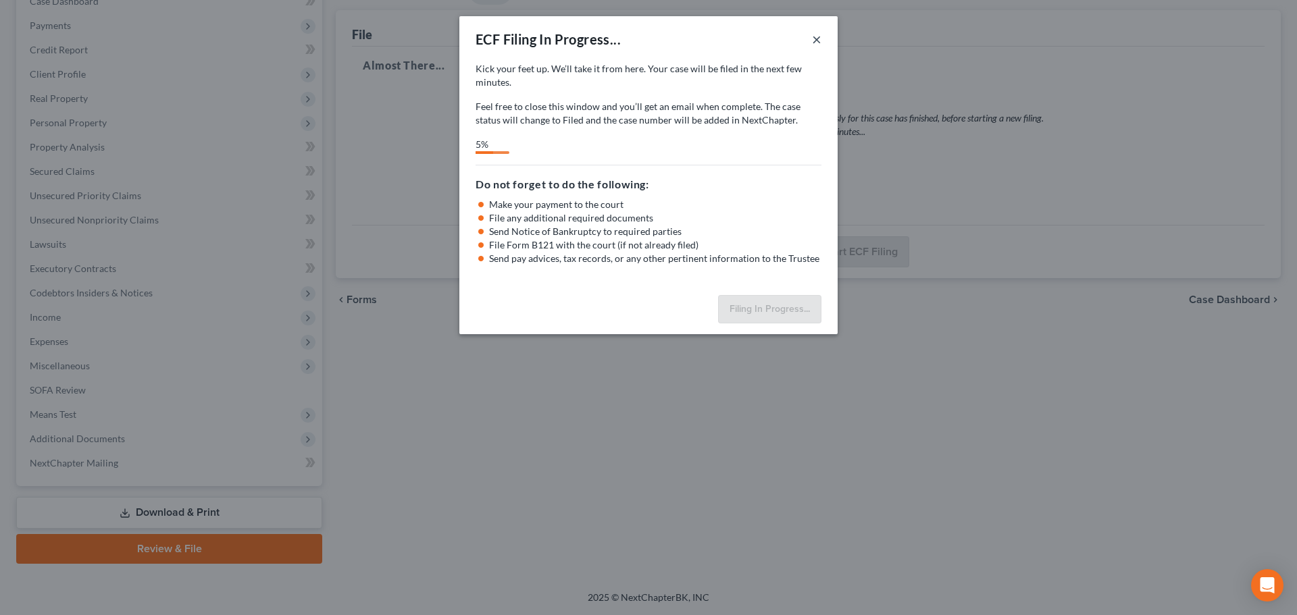
click at [816, 42] on button "×" at bounding box center [816, 39] width 9 height 16
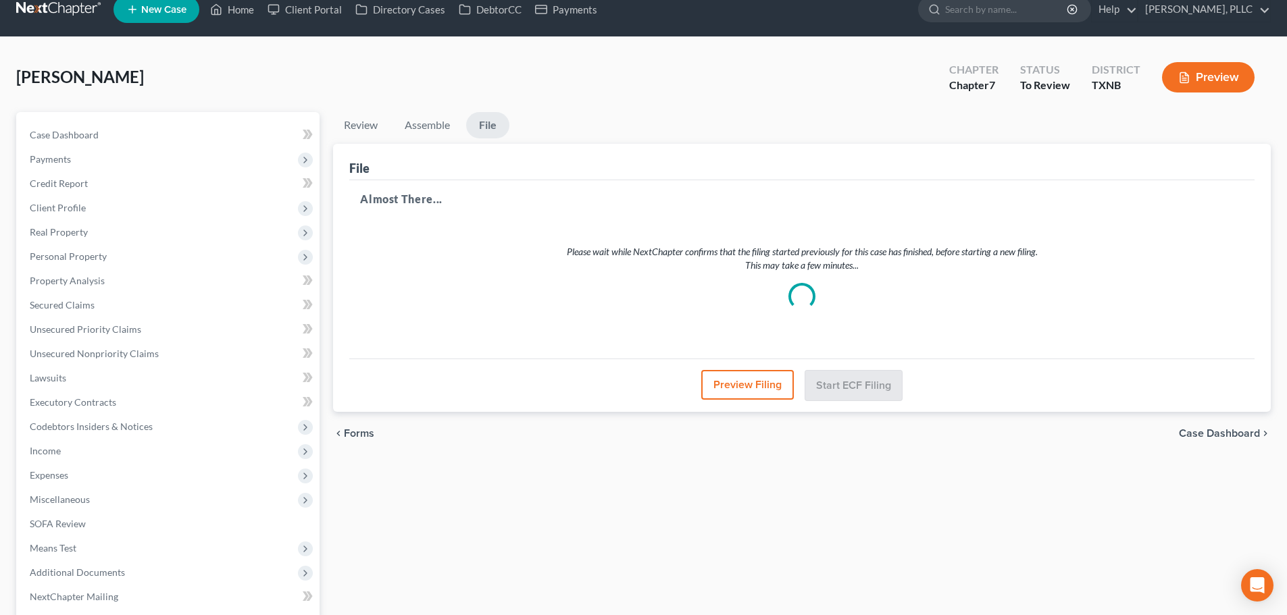
scroll to position [0, 0]
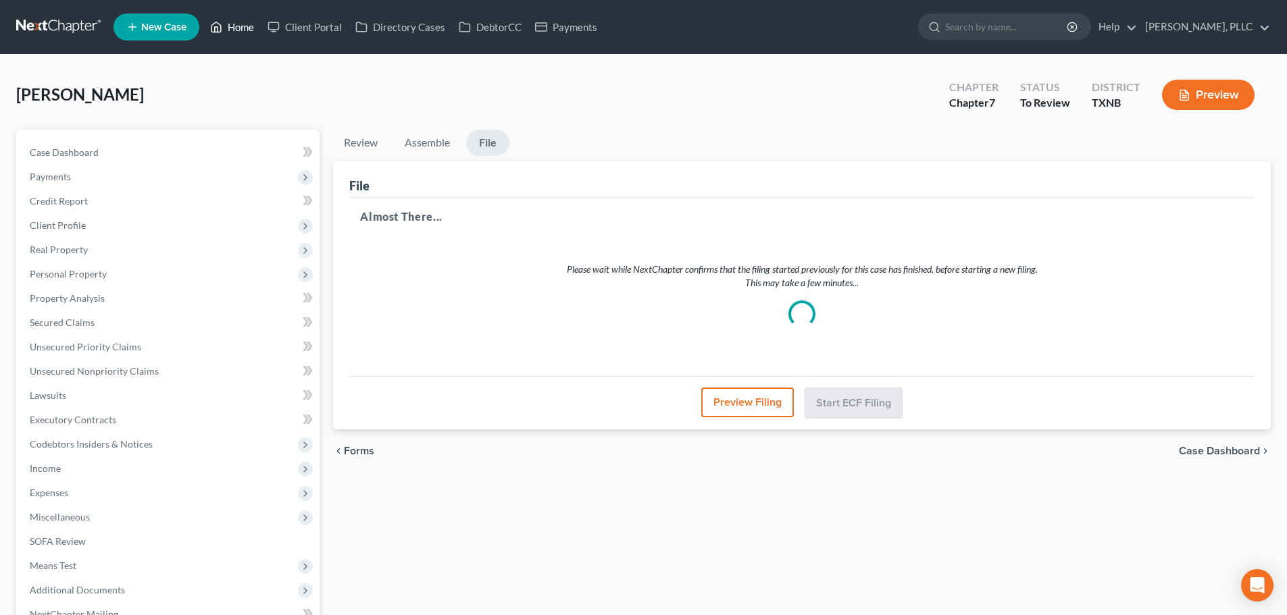
click at [238, 28] on link "Home" at bounding box center [231, 27] width 57 height 24
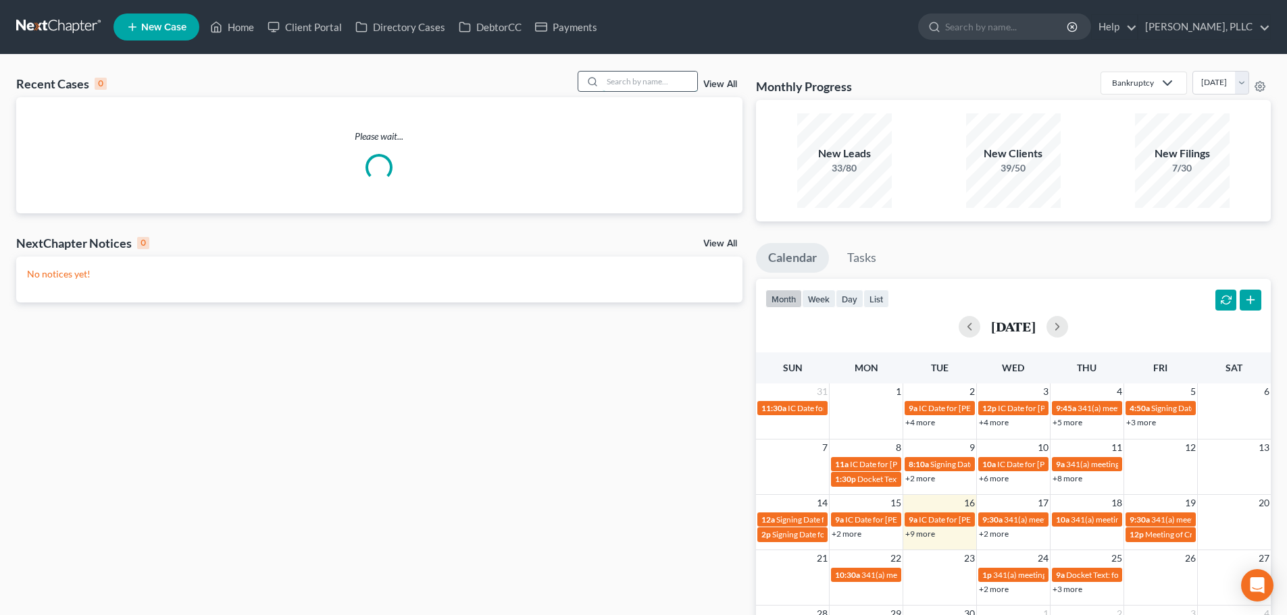
click at [625, 73] on input "search" at bounding box center [649, 82] width 95 height 20
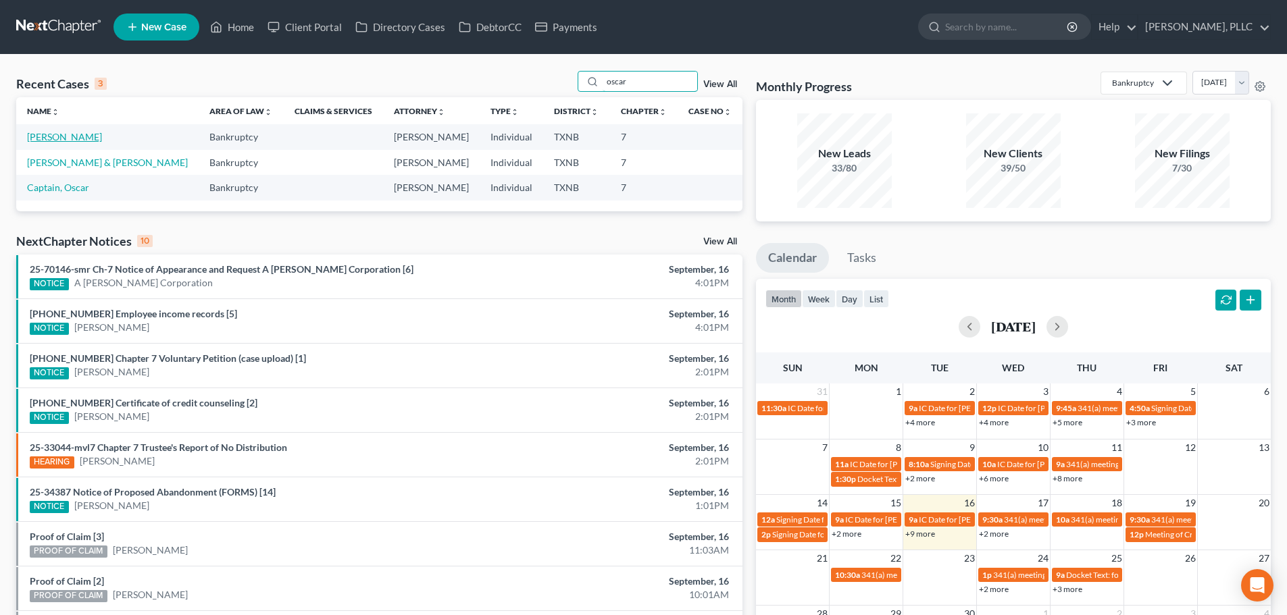
type input "oscar"
click at [76, 137] on link "[PERSON_NAME]" at bounding box center [64, 136] width 75 height 11
select select "4"
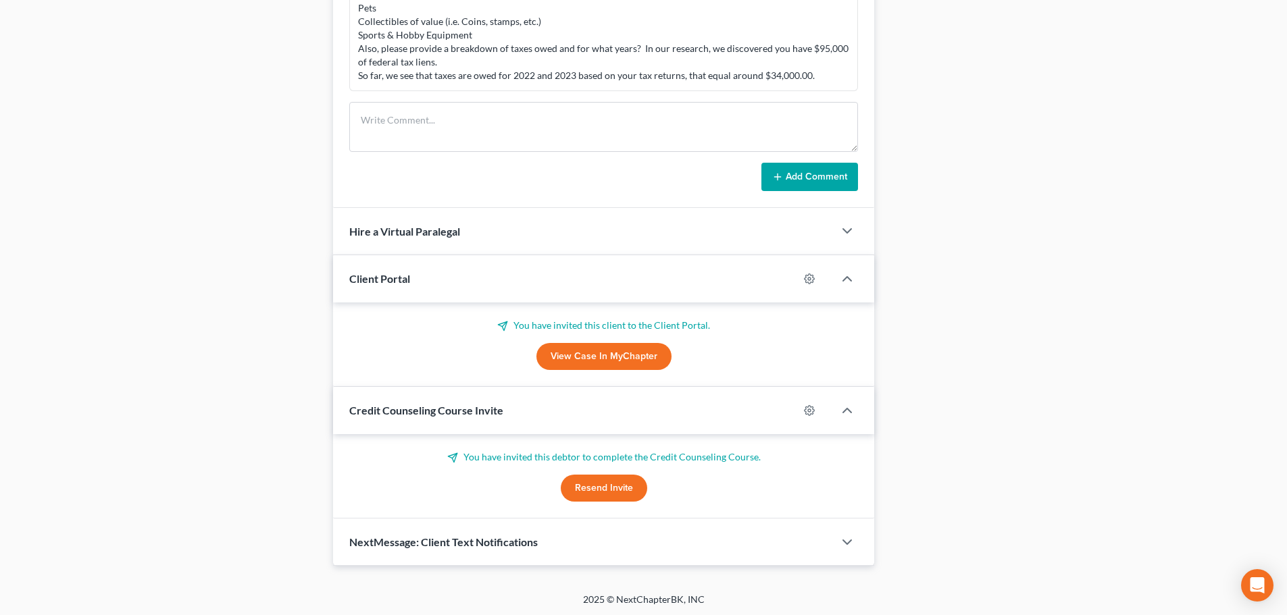
scroll to position [929, 0]
click at [638, 357] on link "View Case in MyChapter" at bounding box center [603, 354] width 135 height 27
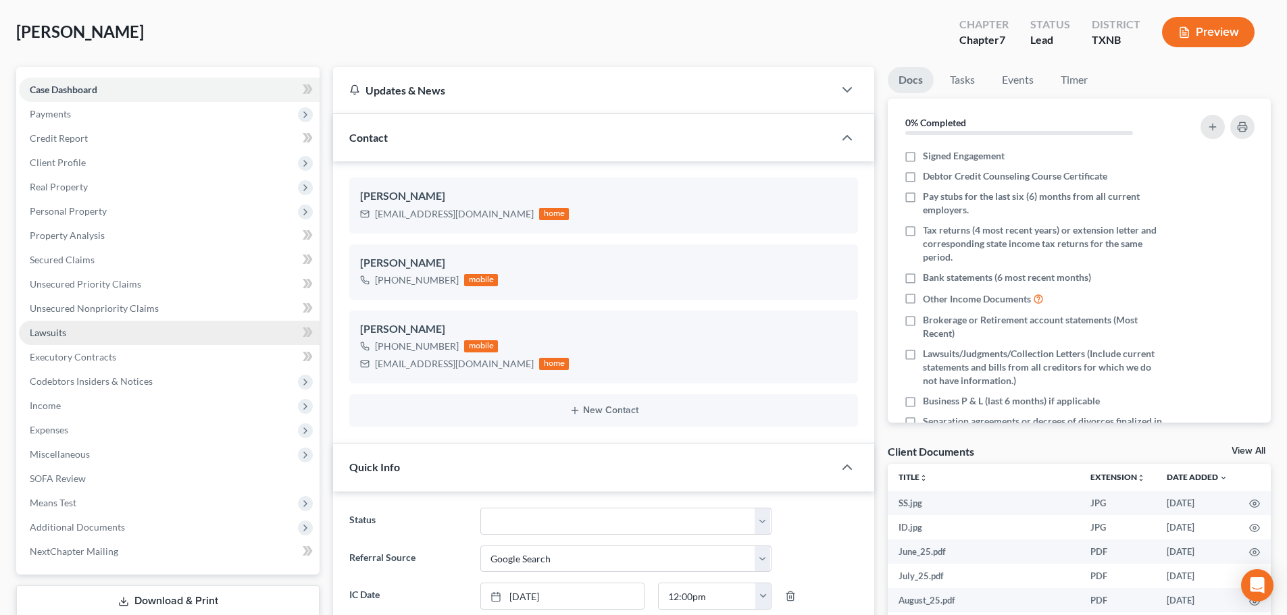
scroll to position [0, 0]
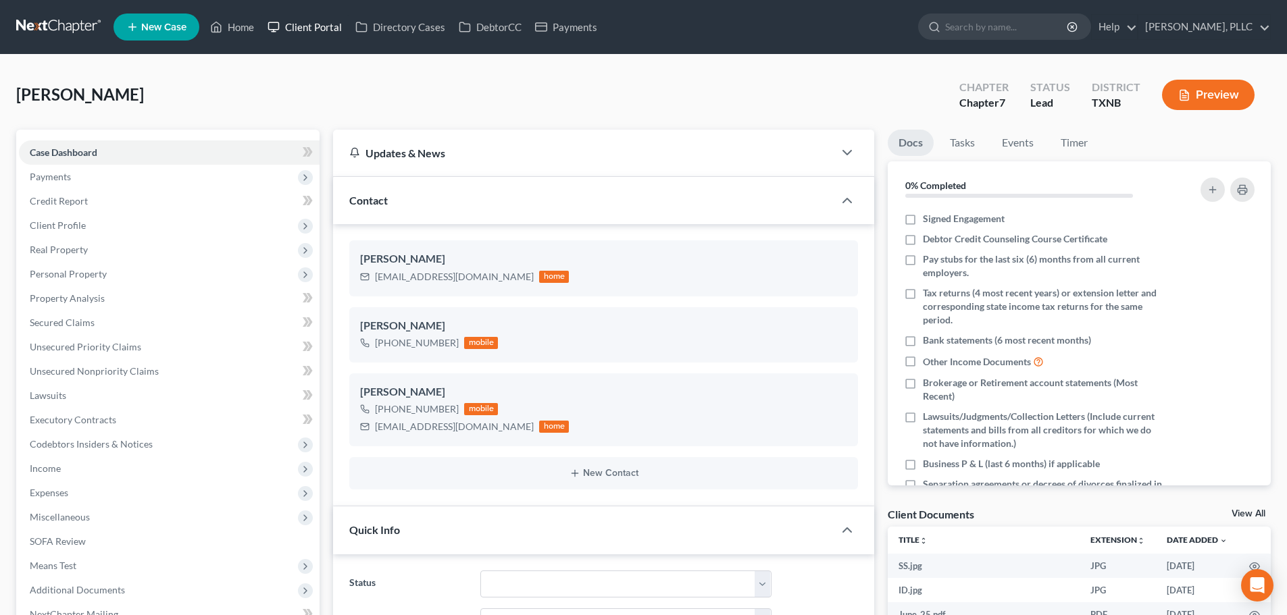
click at [323, 32] on link "Client Portal" at bounding box center [305, 27] width 88 height 24
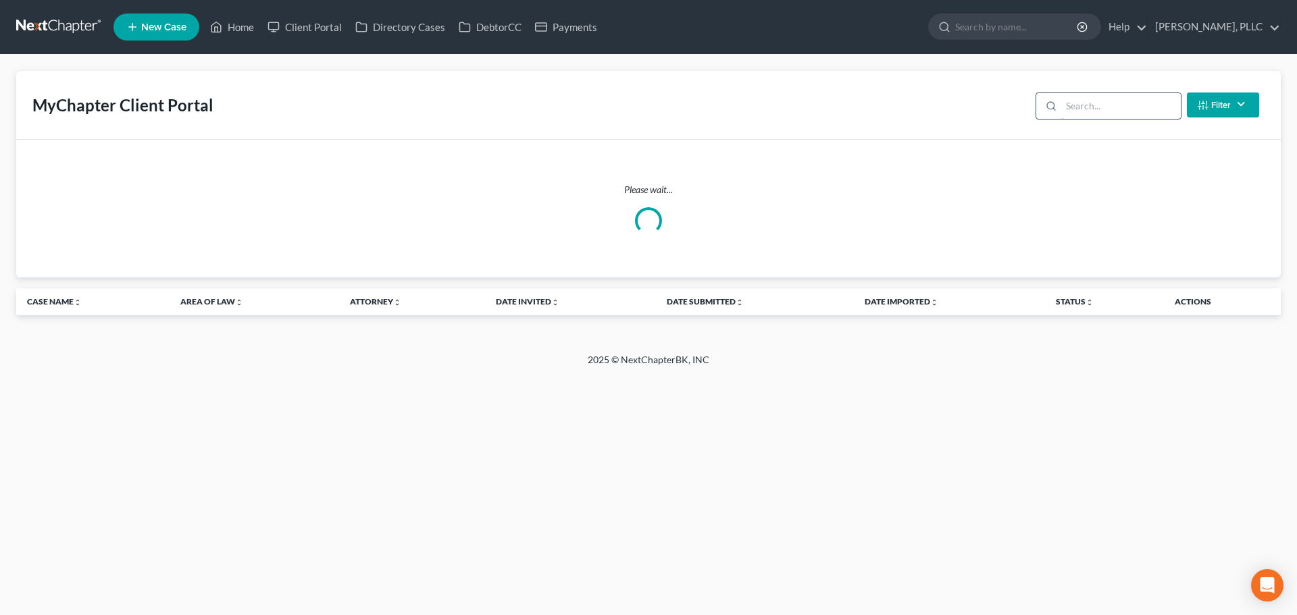
click at [1087, 109] on input "search" at bounding box center [1121, 106] width 120 height 26
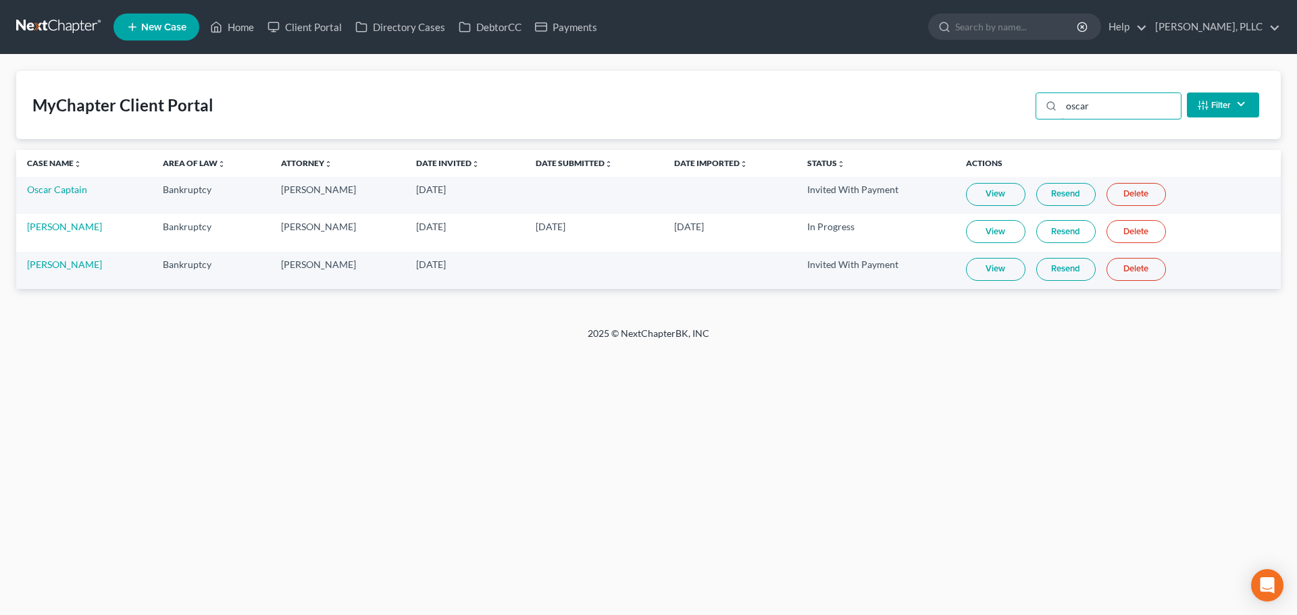
type input "oscar"
click at [1061, 234] on link "Resend" at bounding box center [1065, 231] width 59 height 23
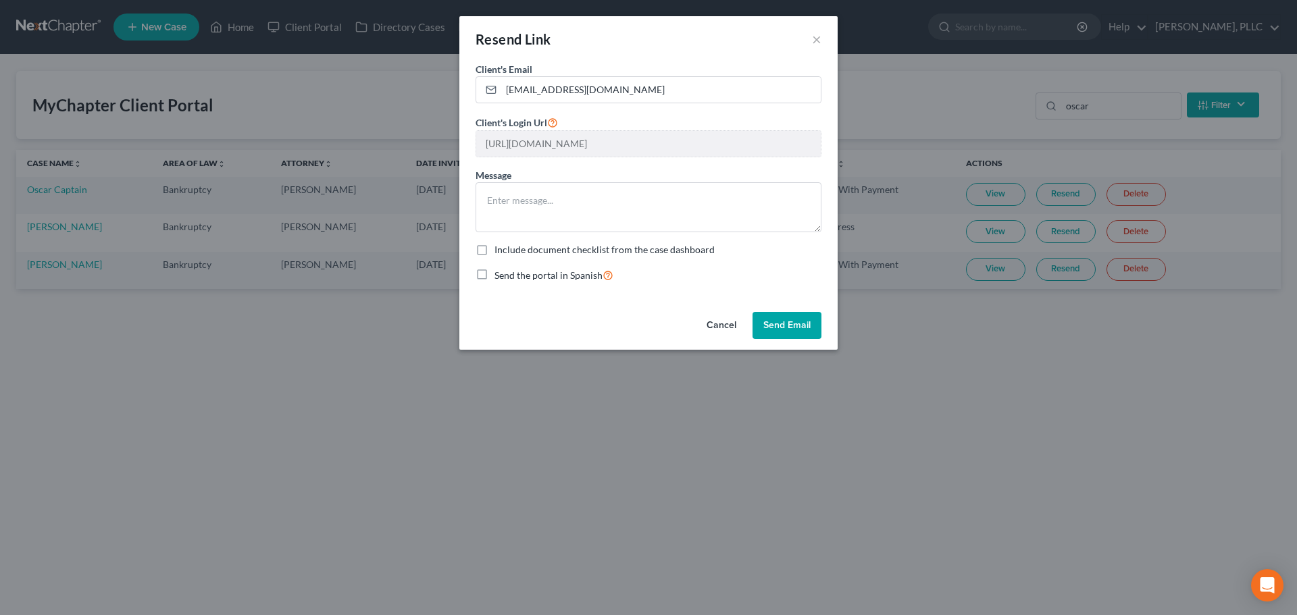
click at [785, 321] on button "Send Email" at bounding box center [786, 325] width 69 height 27
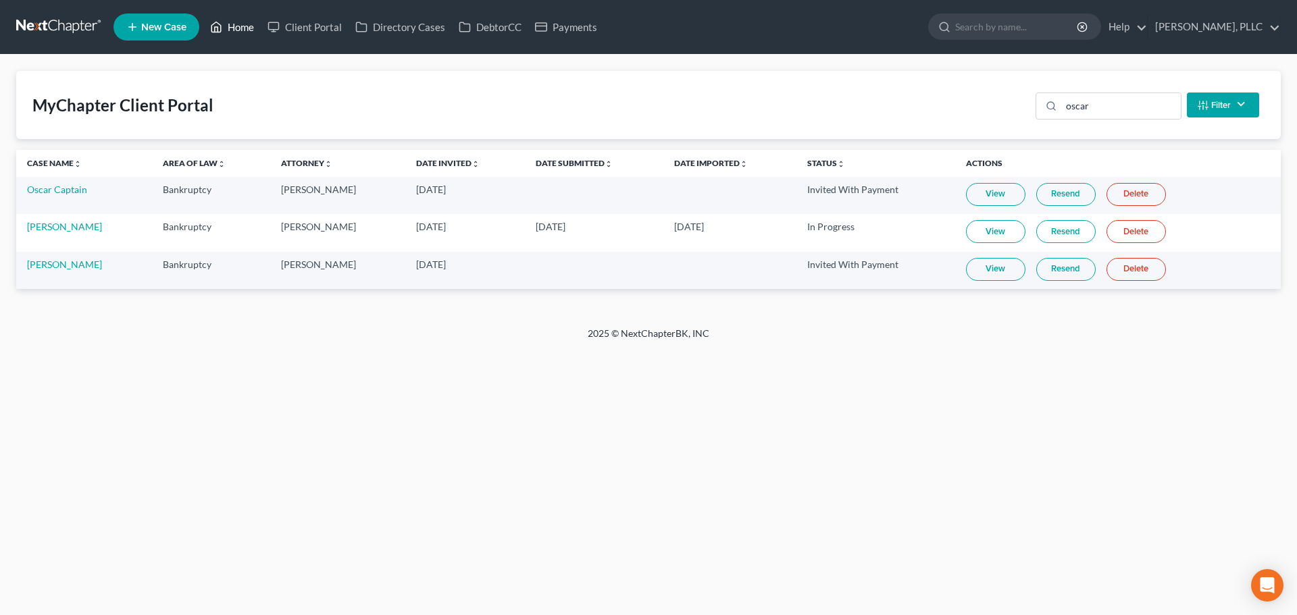
click at [249, 32] on link "Home" at bounding box center [231, 27] width 57 height 24
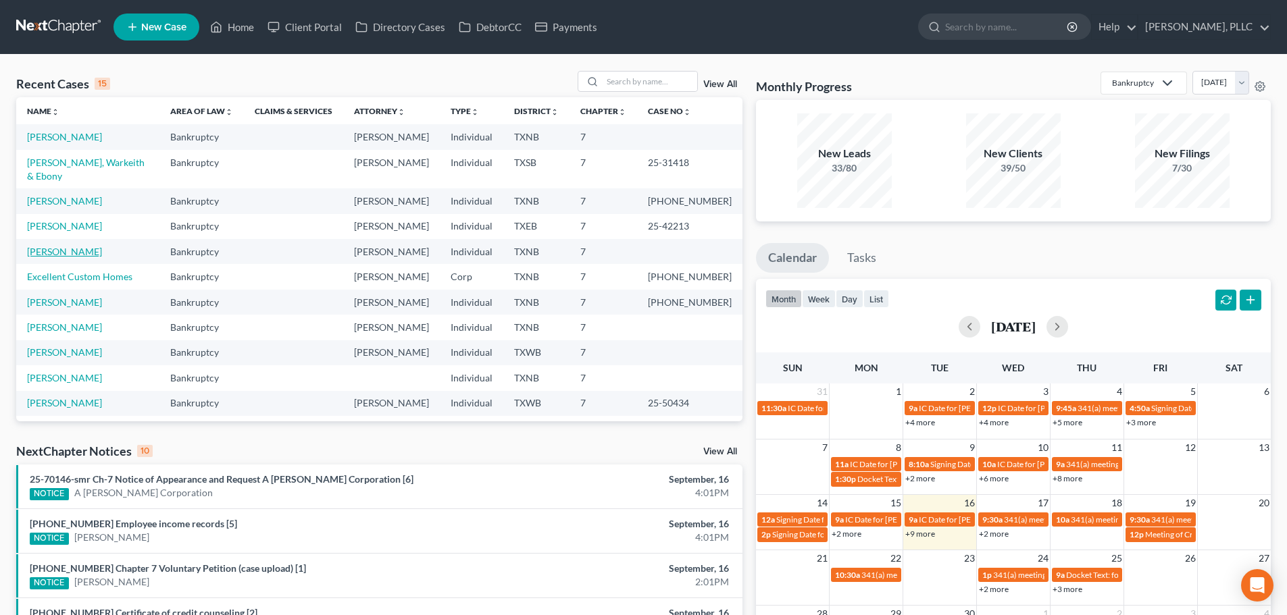
click at [78, 246] on link "[PERSON_NAME]" at bounding box center [64, 251] width 75 height 11
select select "4"
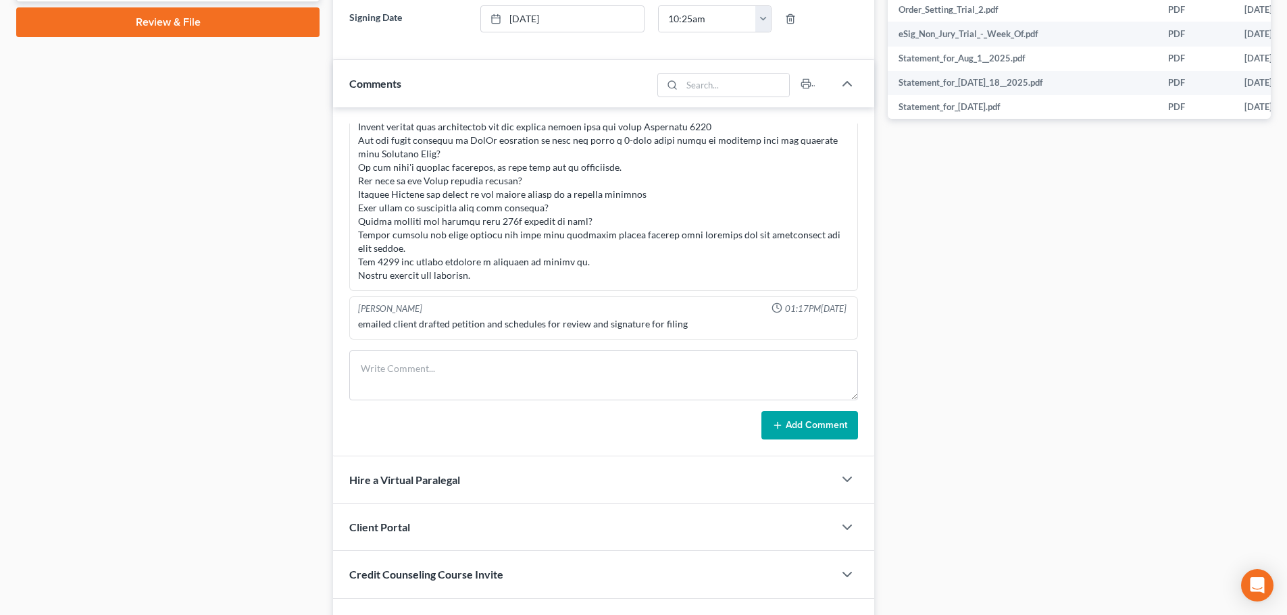
scroll to position [760, 0]
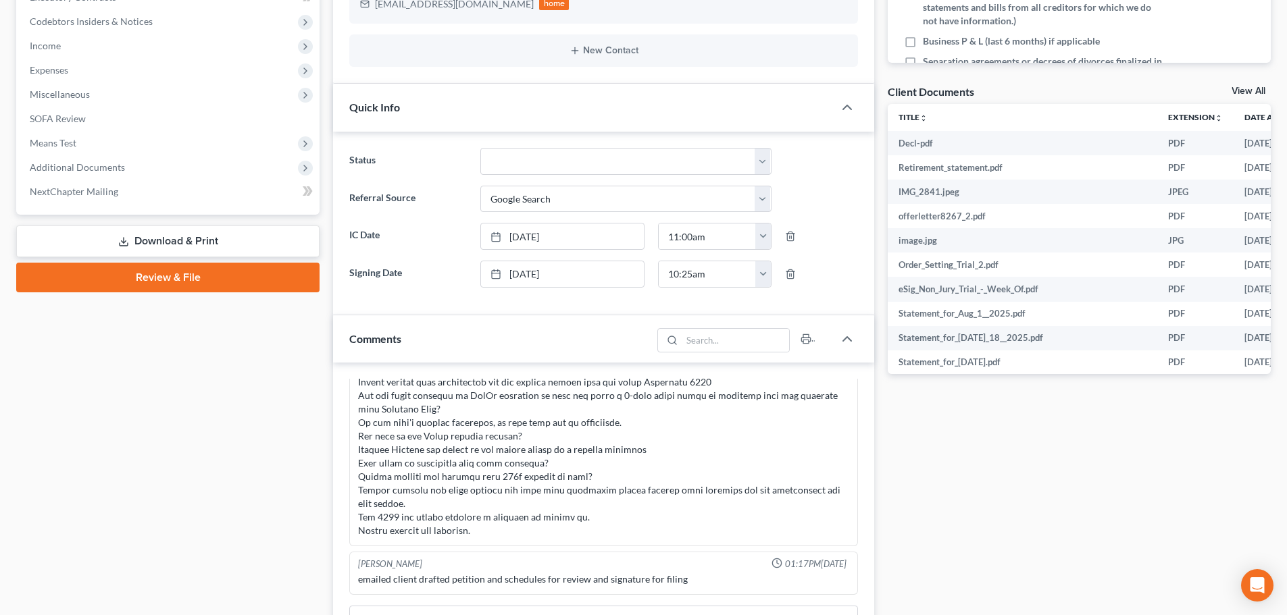
click at [188, 278] on link "Review & File" at bounding box center [167, 278] width 303 height 30
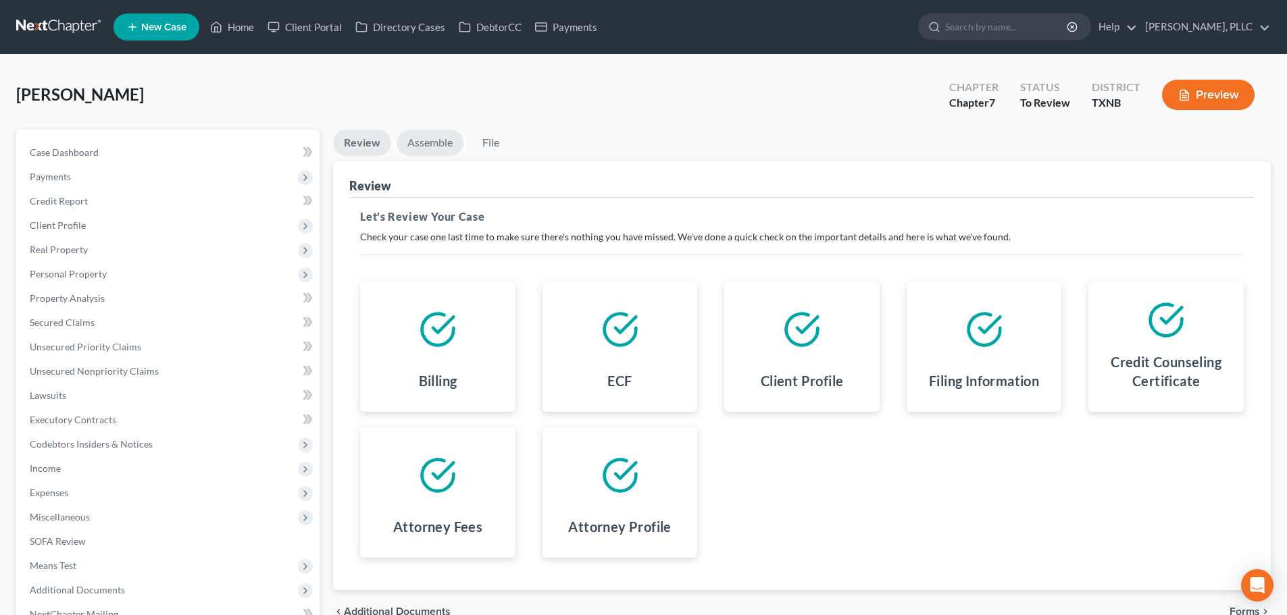
click at [432, 145] on link "Assemble" at bounding box center [429, 143] width 67 height 26
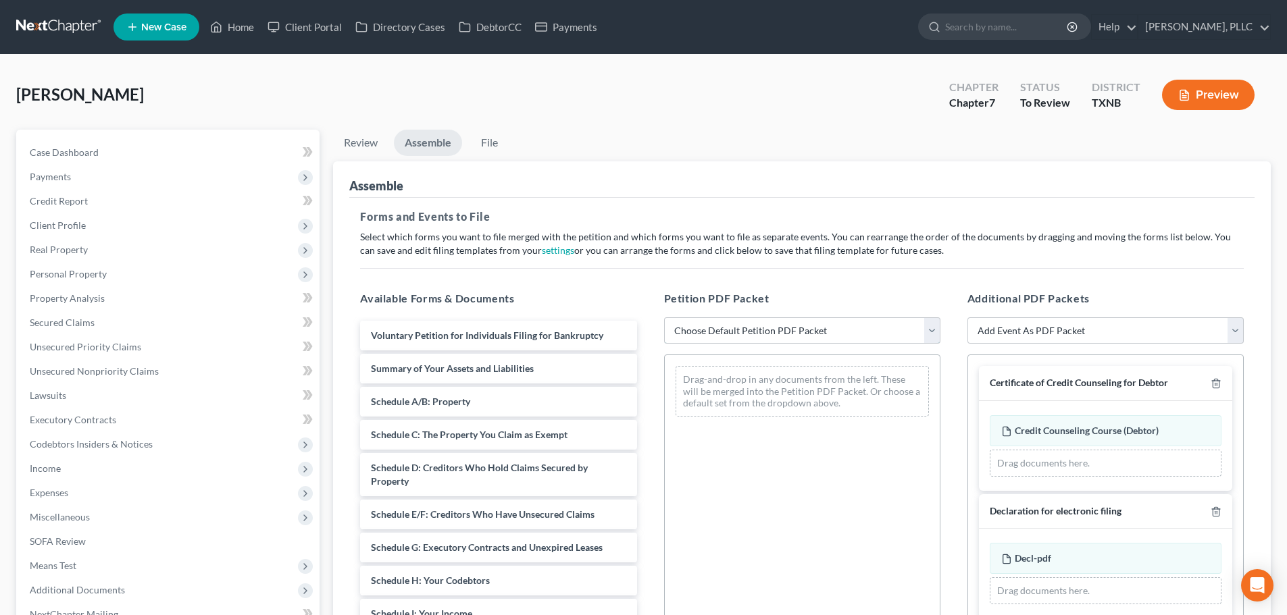
click at [777, 328] on select "Choose Default Petition PDF Packet Complete Bankruptcy Petition (all forms and …" at bounding box center [802, 330] width 276 height 27
select select "0"
click at [664, 317] on select "Choose Default Petition PDF Packet Complete Bankruptcy Petition (all forms and …" at bounding box center [802, 330] width 276 height 27
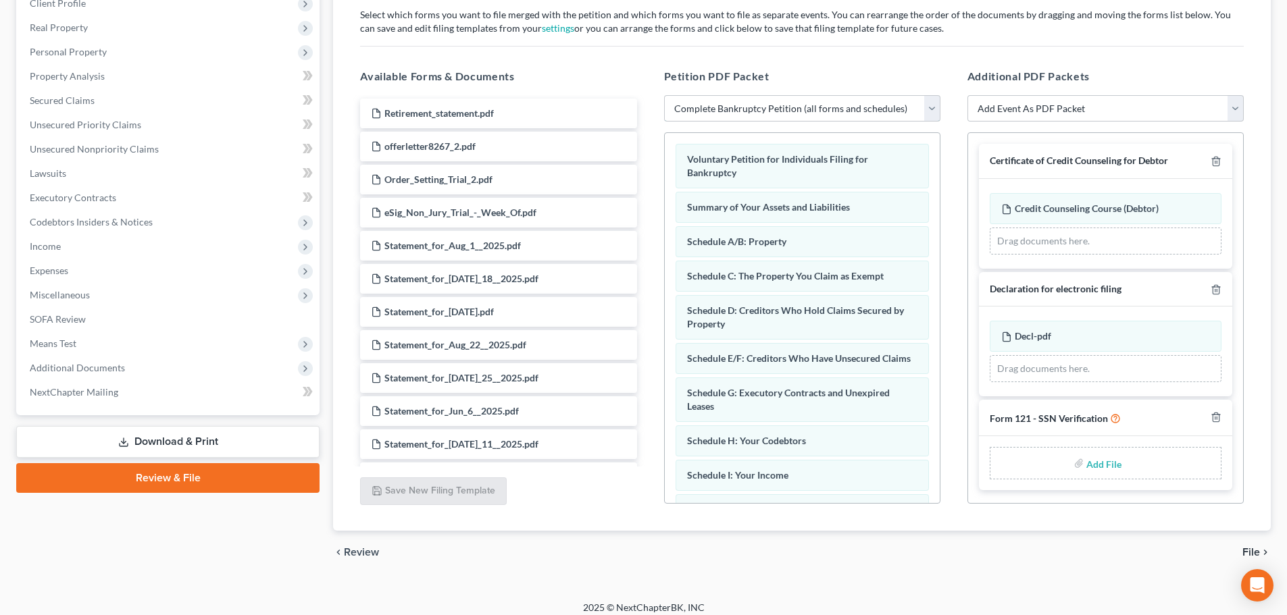
scroll to position [232, 0]
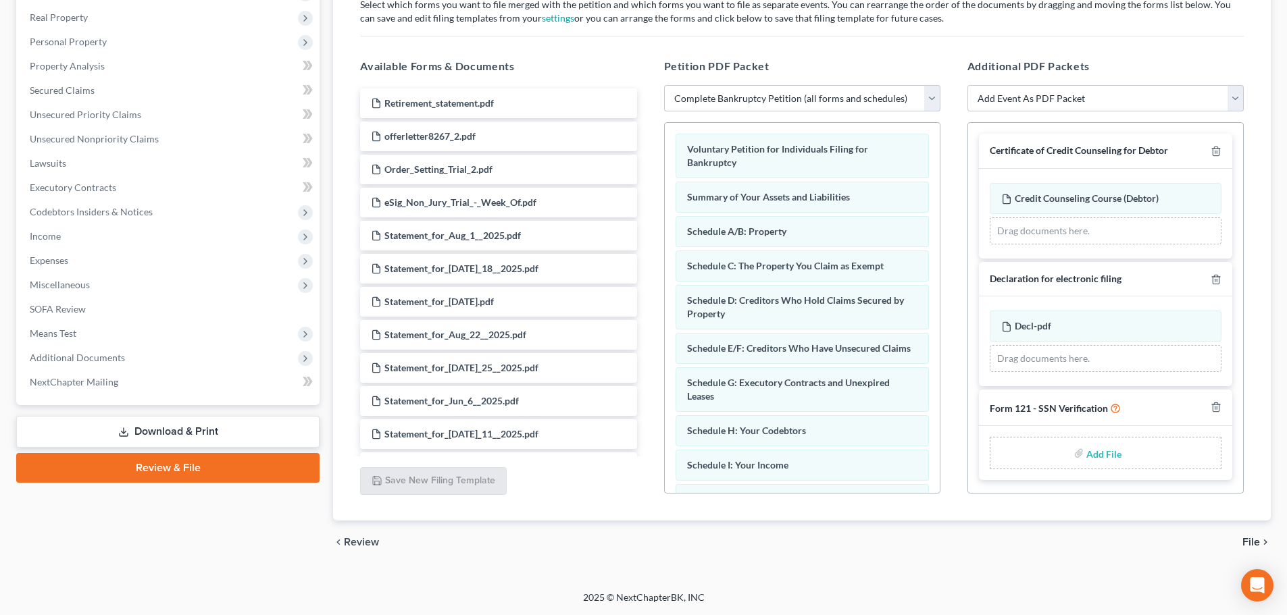
click at [1093, 455] on input "file" at bounding box center [1102, 453] width 32 height 24
type input "C:\fakepath\SSN VER.pdf"
click at [1249, 540] on span "File" at bounding box center [1251, 542] width 18 height 11
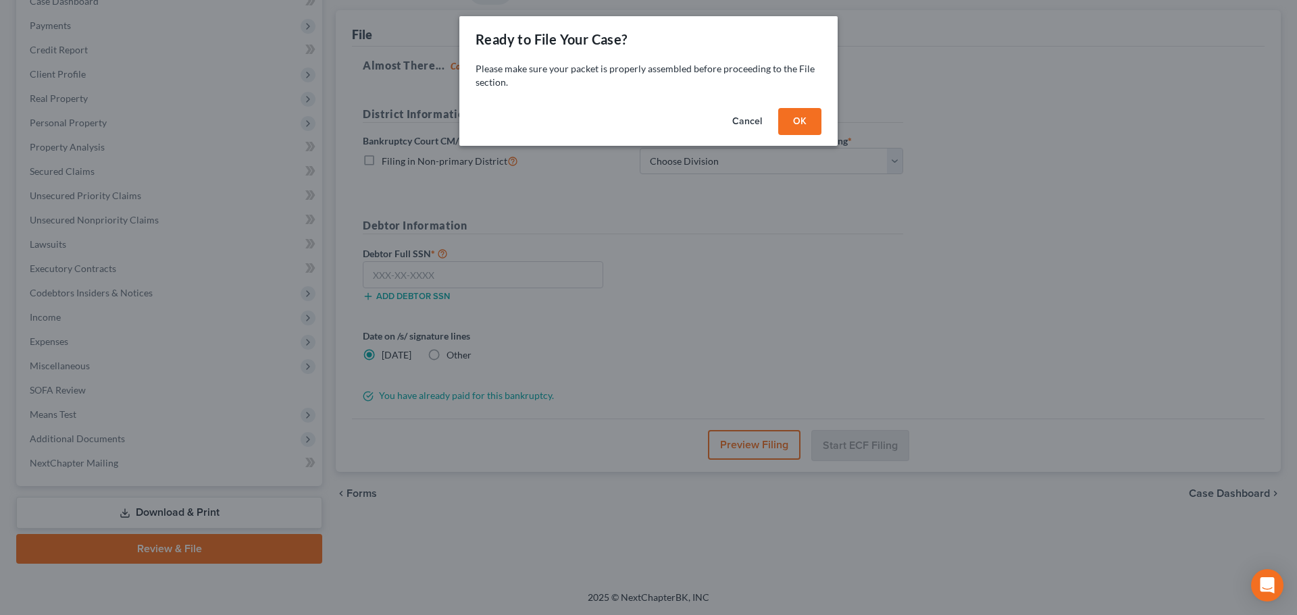
click at [790, 120] on button "OK" at bounding box center [799, 121] width 43 height 27
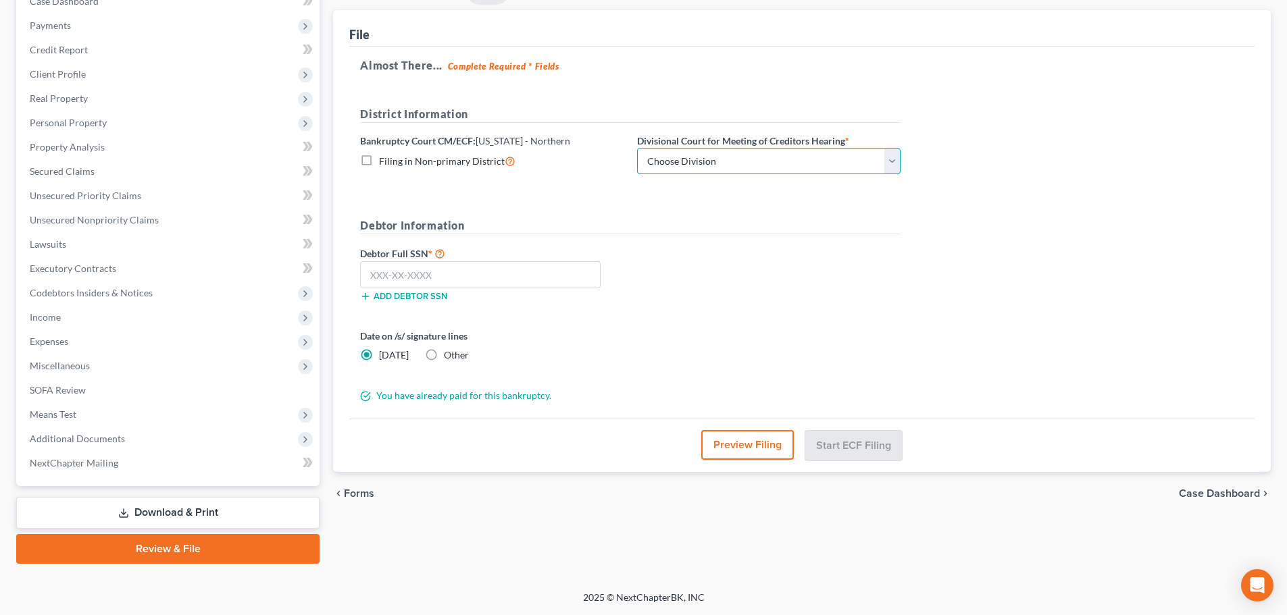
click at [762, 160] on select "Choose Division [PERSON_NAME] [GEOGRAPHIC_DATA] [GEOGRAPHIC_DATA] [GEOGRAPHIC_D…" at bounding box center [768, 161] width 263 height 27
select select "3"
click at [637, 148] on select "Choose Division [PERSON_NAME] [GEOGRAPHIC_DATA] [GEOGRAPHIC_DATA] [GEOGRAPHIC_D…" at bounding box center [768, 161] width 263 height 27
click at [538, 276] on input "text" at bounding box center [480, 274] width 240 height 27
type input "430-65-0990"
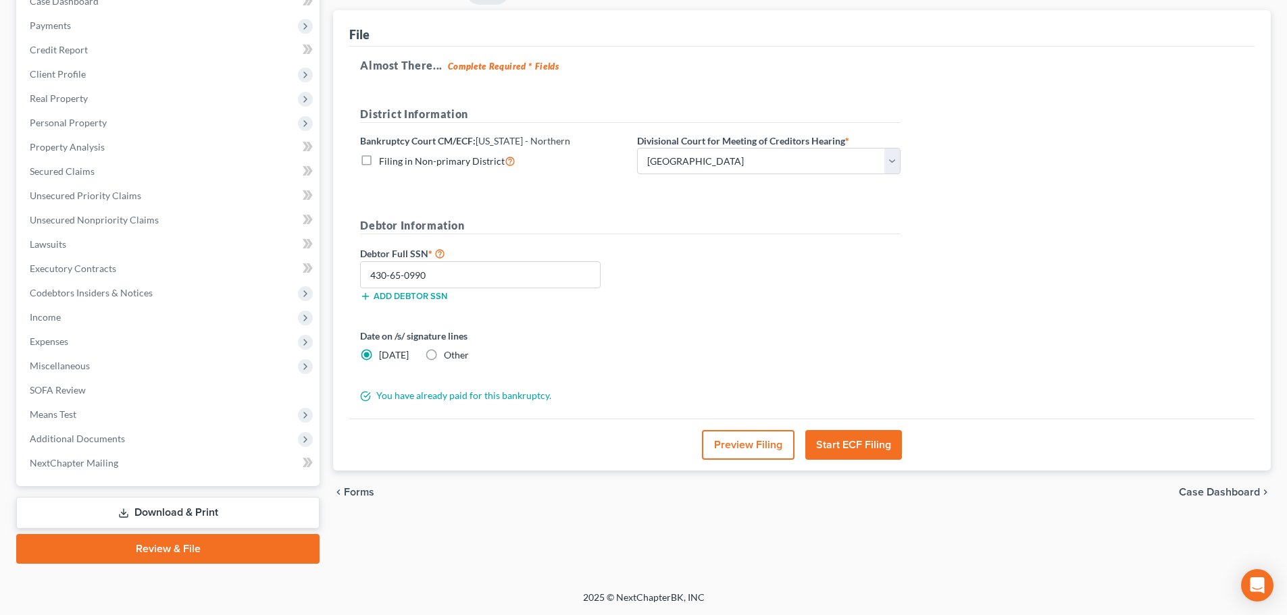
click at [862, 442] on button "Start ECF Filing" at bounding box center [853, 445] width 97 height 30
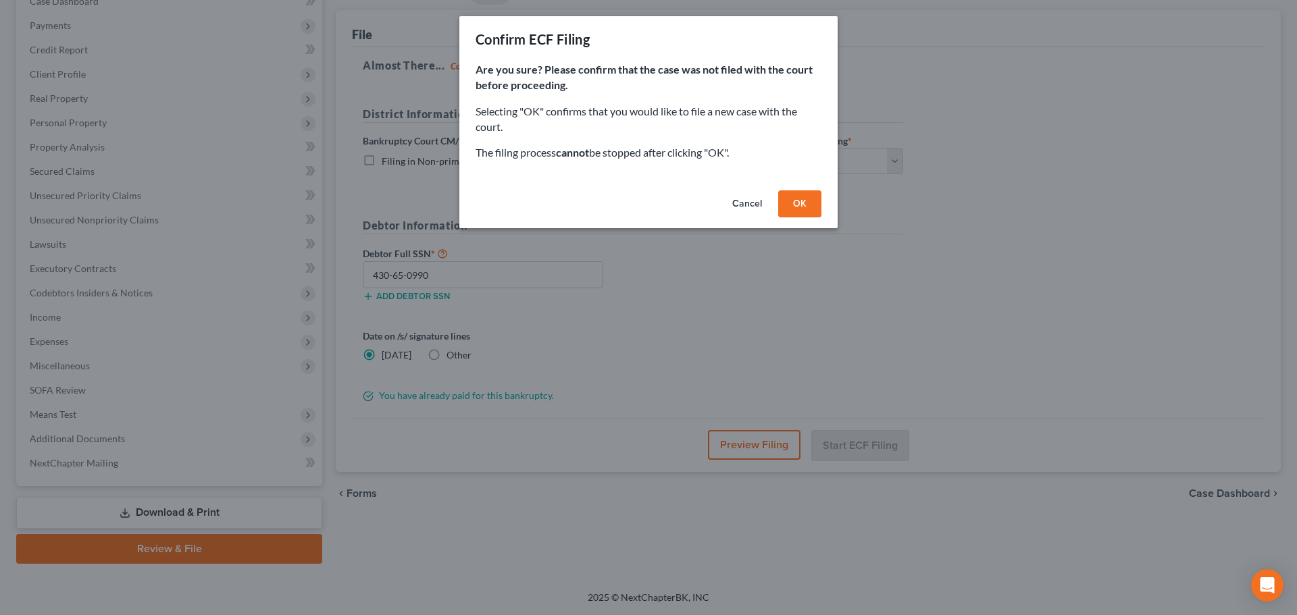
click at [800, 203] on button "OK" at bounding box center [799, 203] width 43 height 27
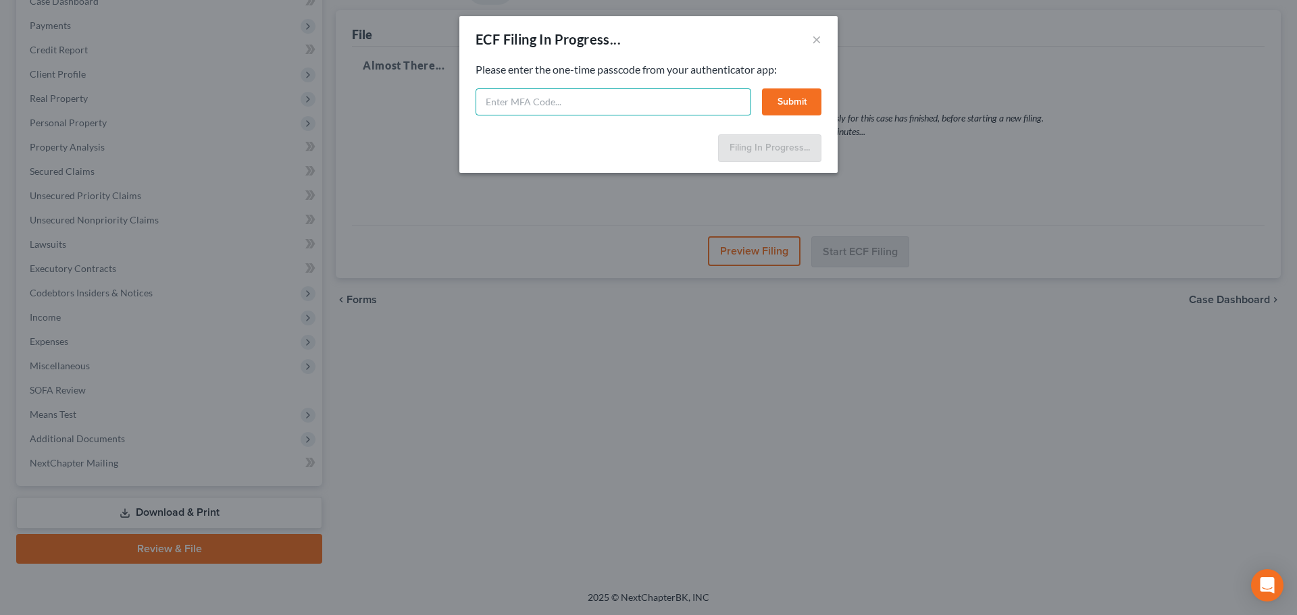
click at [621, 107] on input "text" at bounding box center [613, 101] width 276 height 27
paste input "132291"
type input "132291"
click at [813, 105] on button "Submit" at bounding box center [791, 101] width 59 height 27
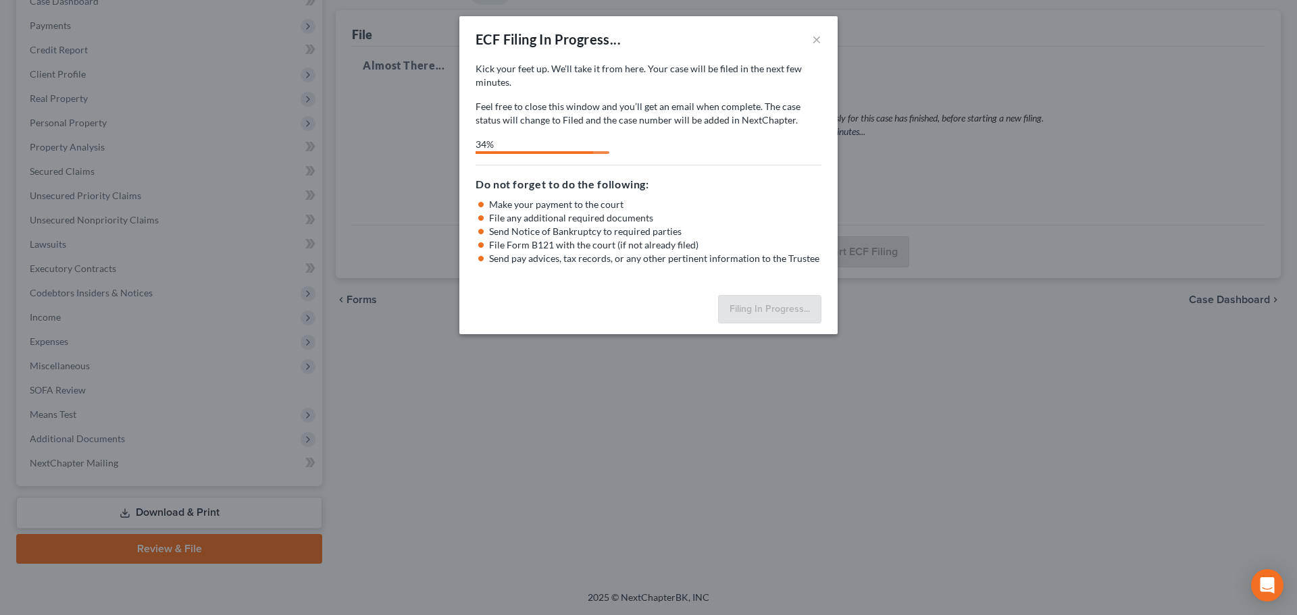
select select "3"
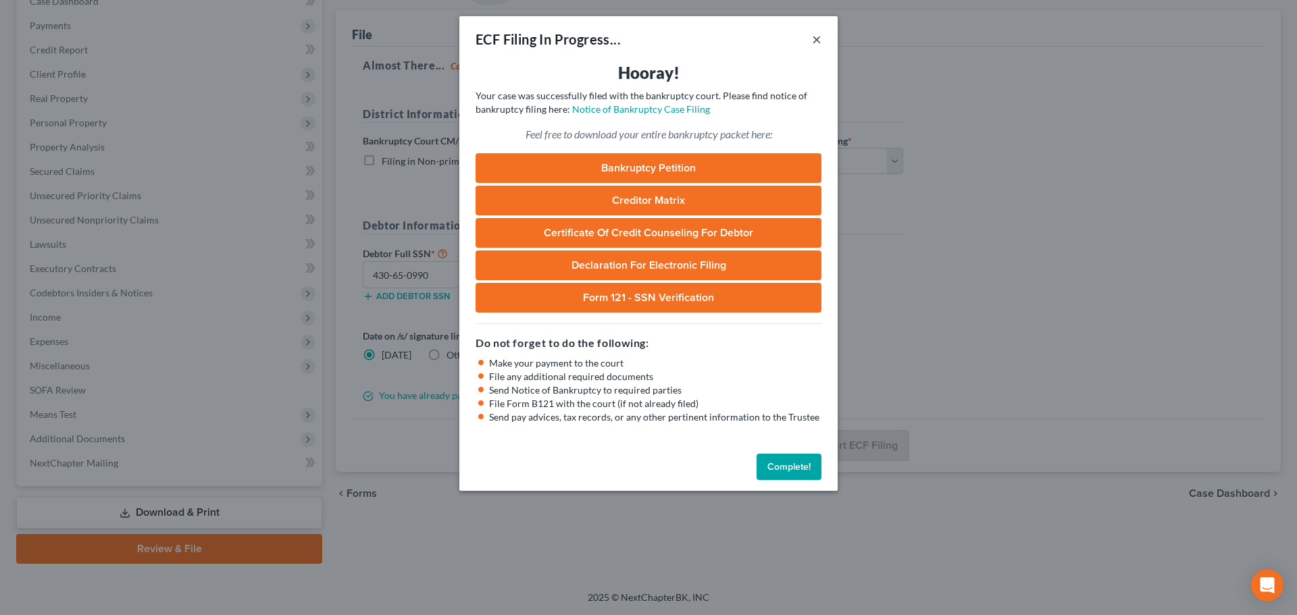
click at [812, 41] on button "×" at bounding box center [816, 39] width 9 height 16
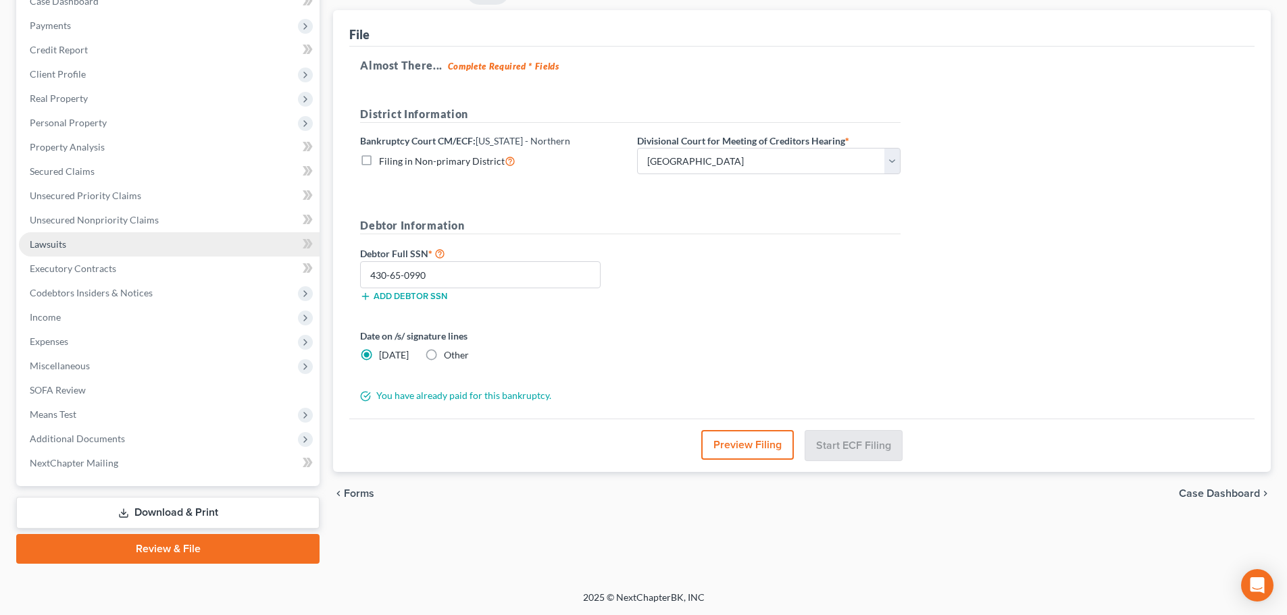
click at [59, 245] on span "Lawsuits" at bounding box center [48, 243] width 36 height 11
